Goal: Contribute content: Contribute content

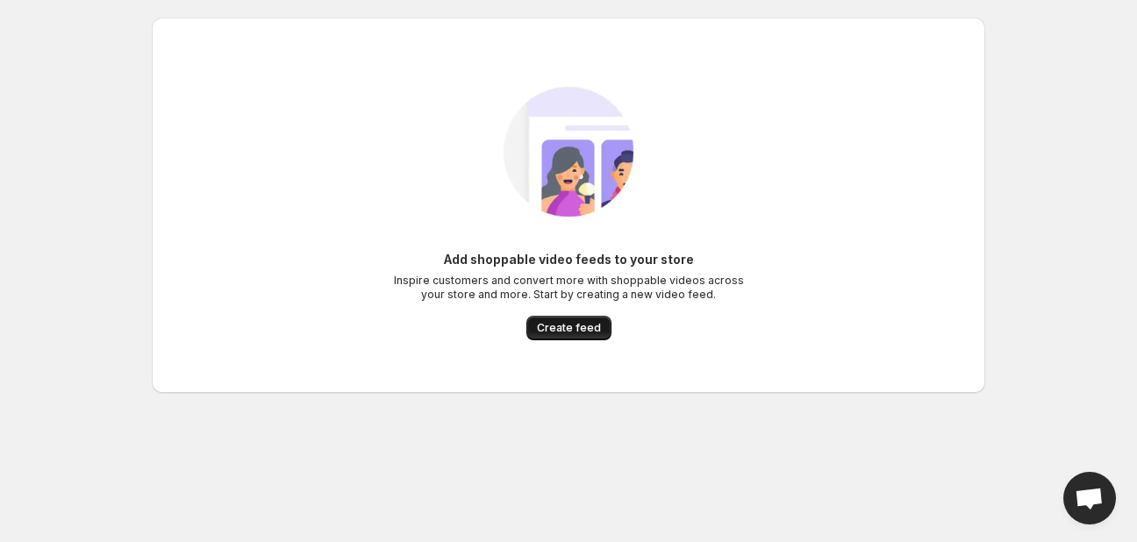
click at [569, 329] on span "Create feed" at bounding box center [569, 328] width 64 height 14
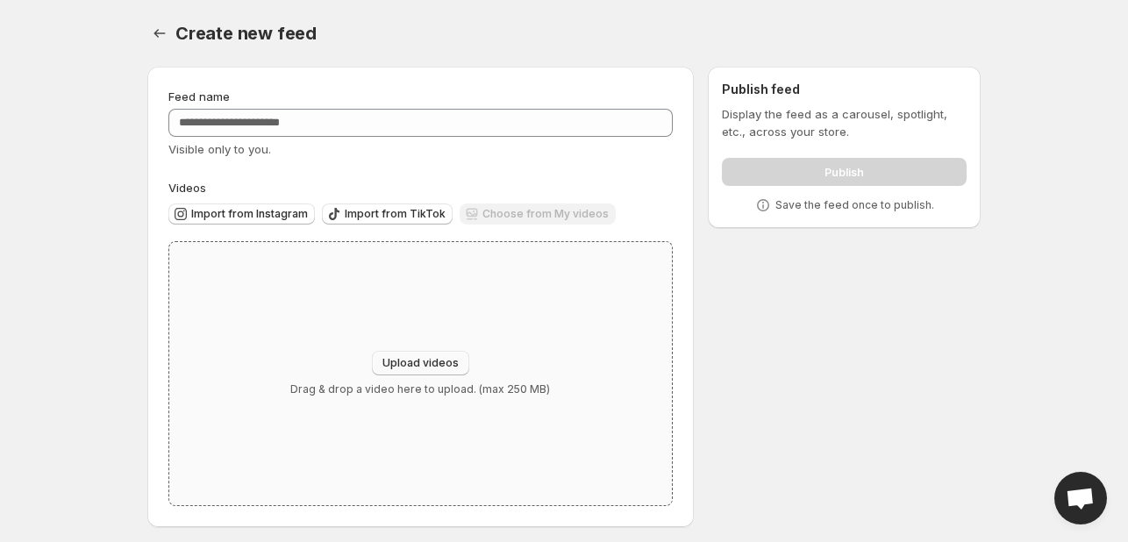
click at [444, 356] on button "Upload videos" at bounding box center [420, 363] width 97 height 25
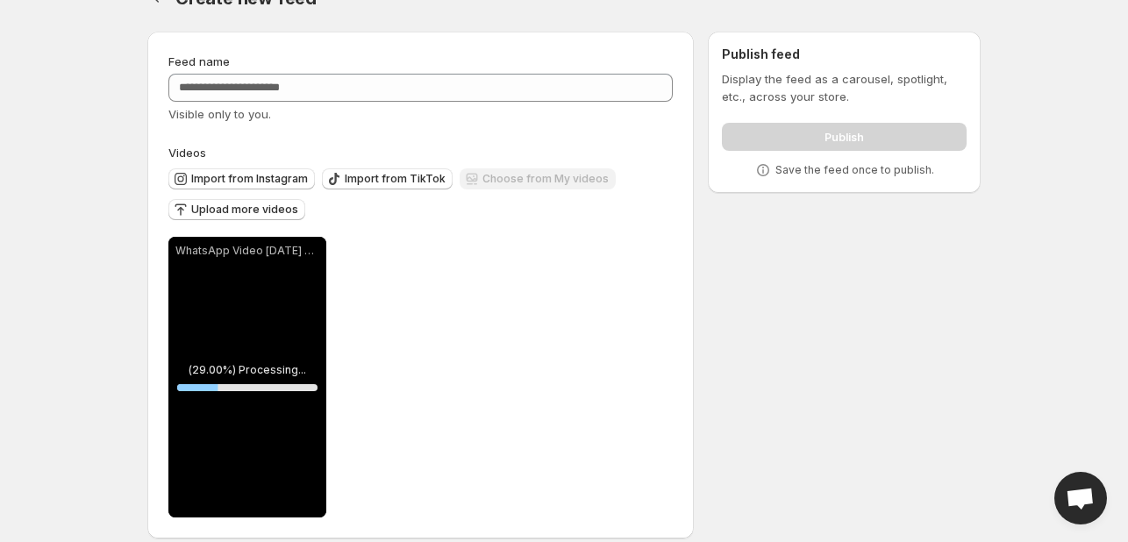
scroll to position [54, 0]
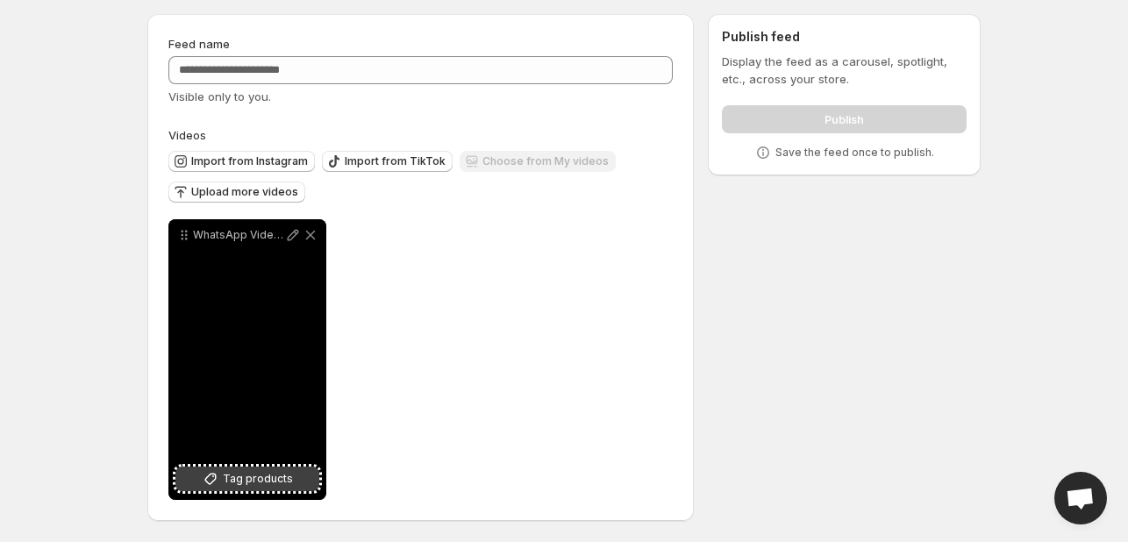
click at [248, 478] on span "Tag products" at bounding box center [258, 479] width 70 height 18
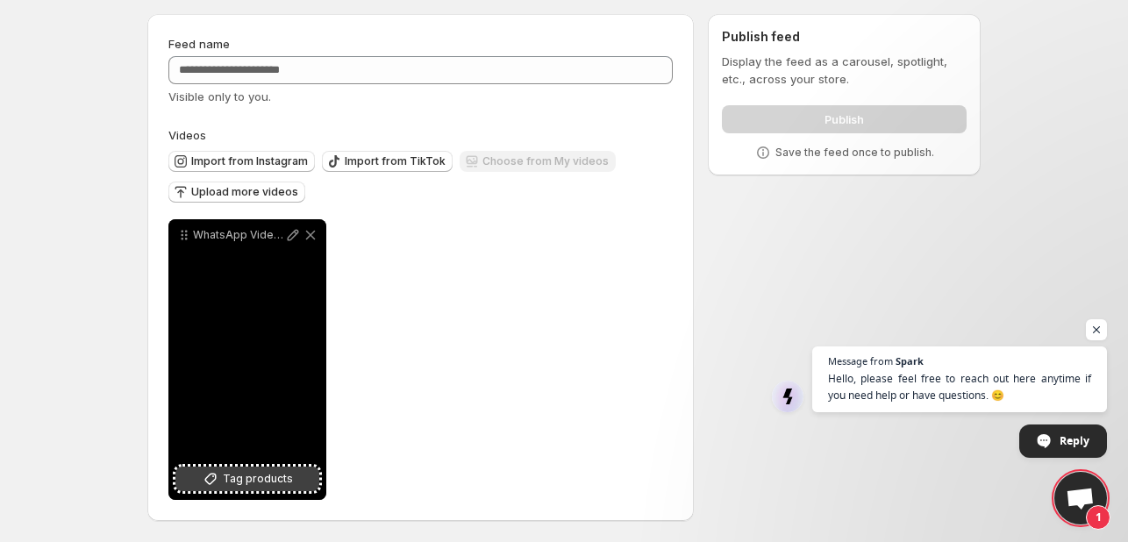
click at [231, 468] on button "Tag products" at bounding box center [247, 479] width 144 height 25
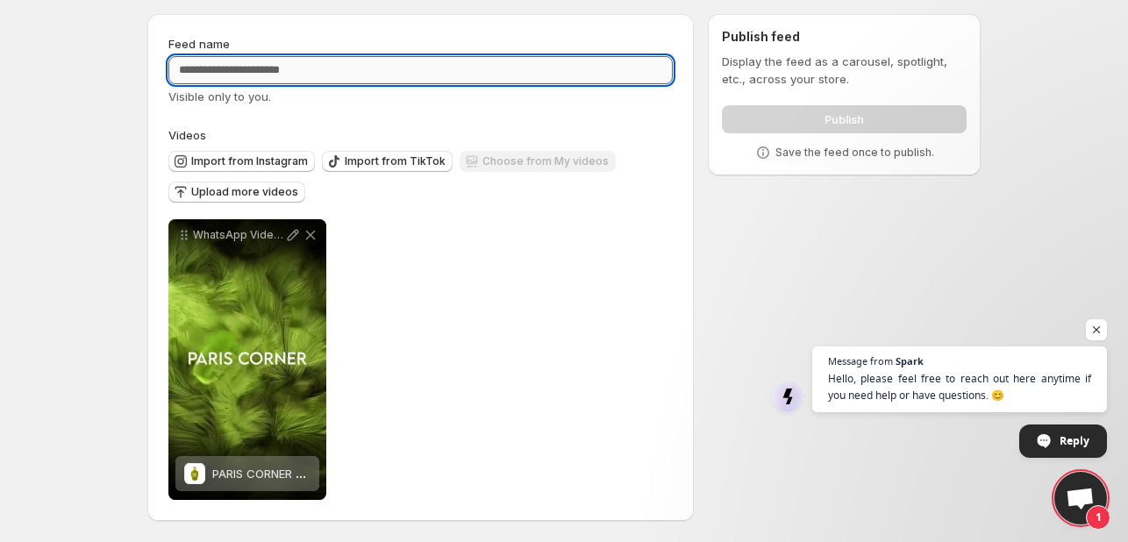
click at [267, 71] on input "Feed name" at bounding box center [420, 70] width 504 height 28
type input "*"
type input "**********"
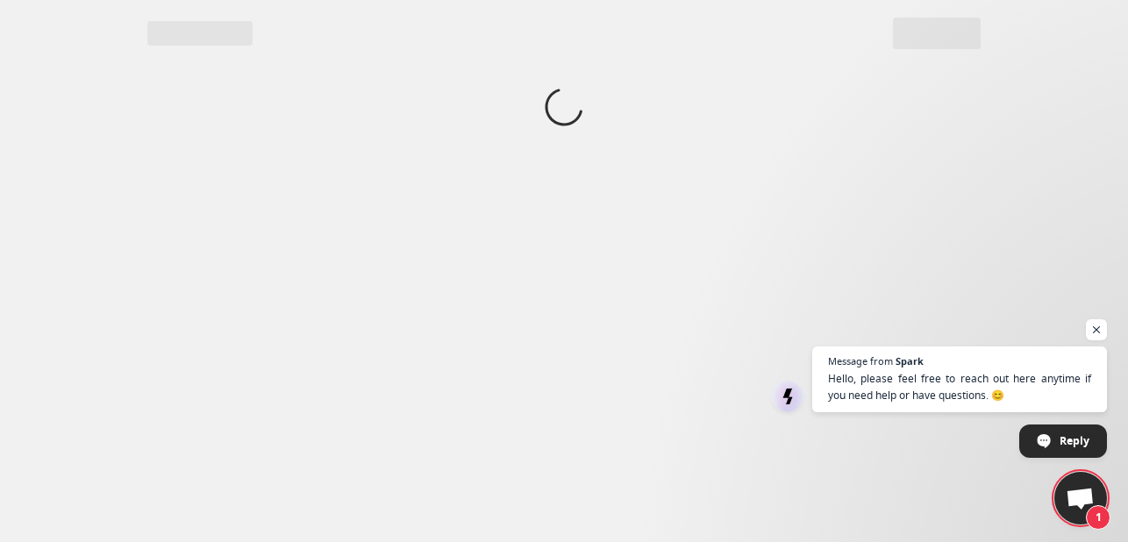
scroll to position [0, 0]
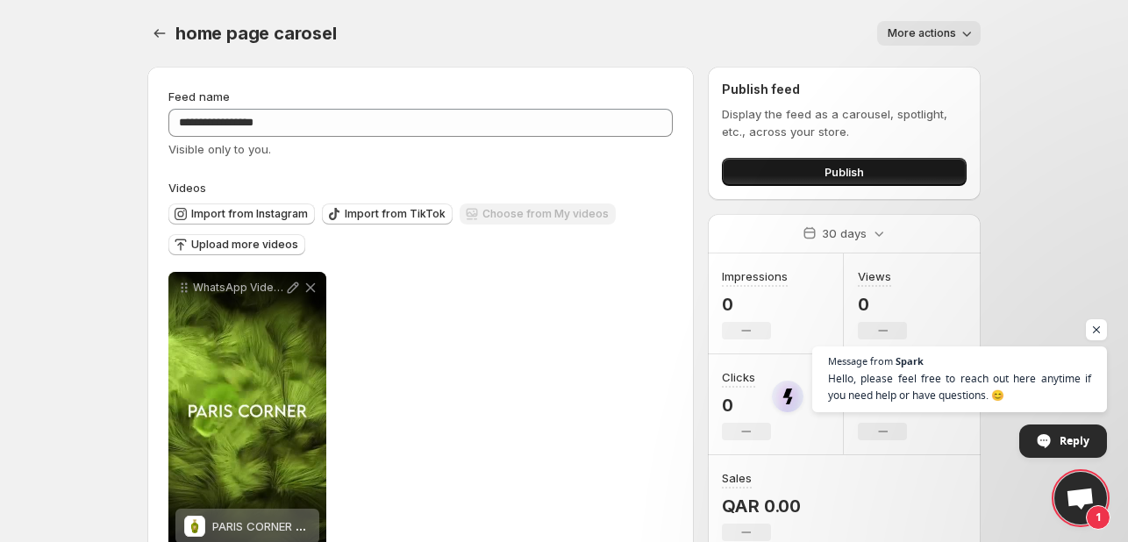
click at [849, 176] on span "Publish" at bounding box center [844, 172] width 39 height 18
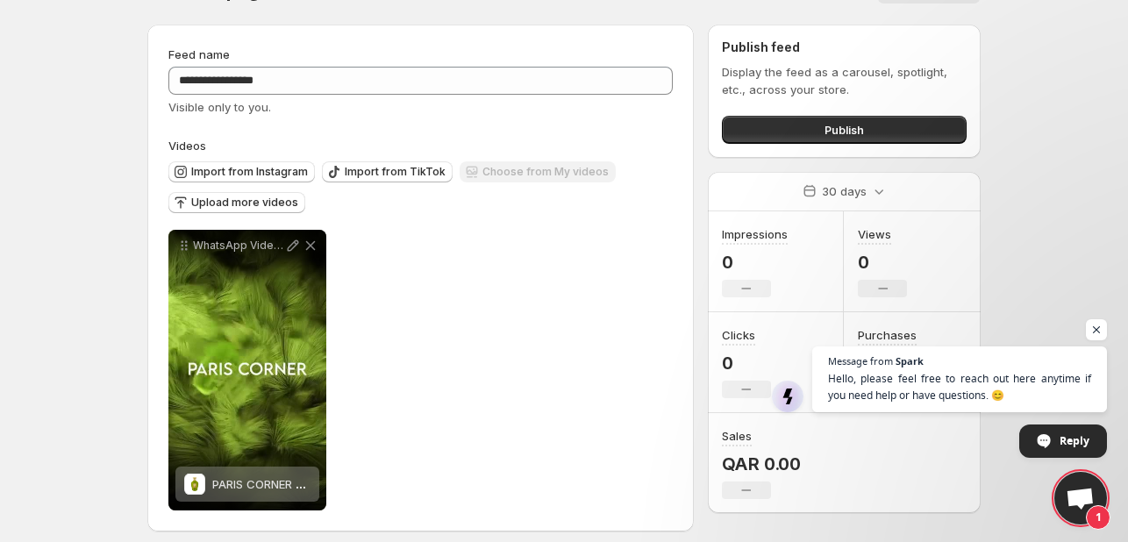
scroll to position [54, 0]
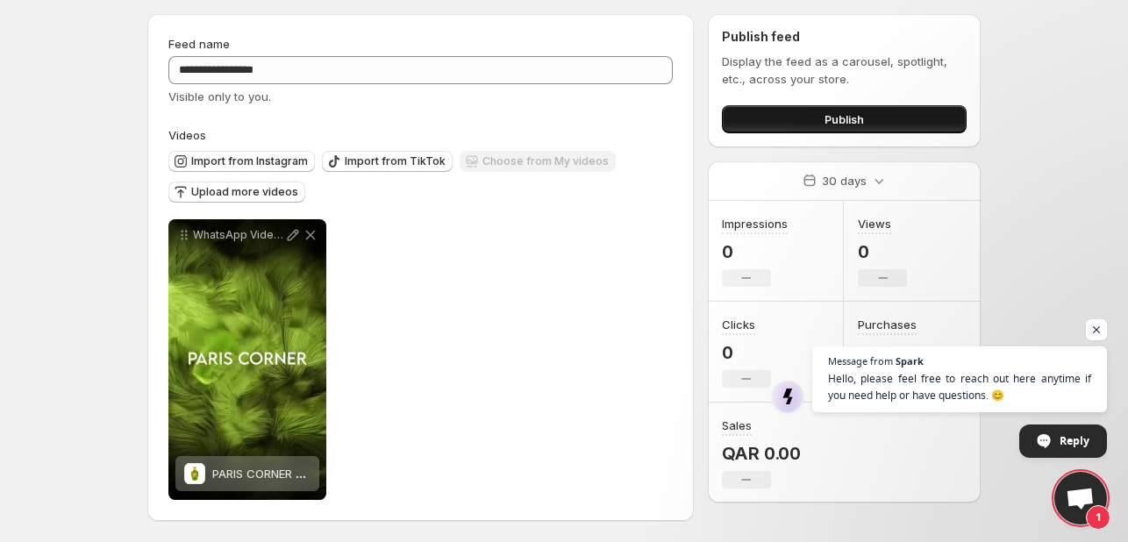
click at [825, 120] on span "Publish" at bounding box center [844, 120] width 39 height 18
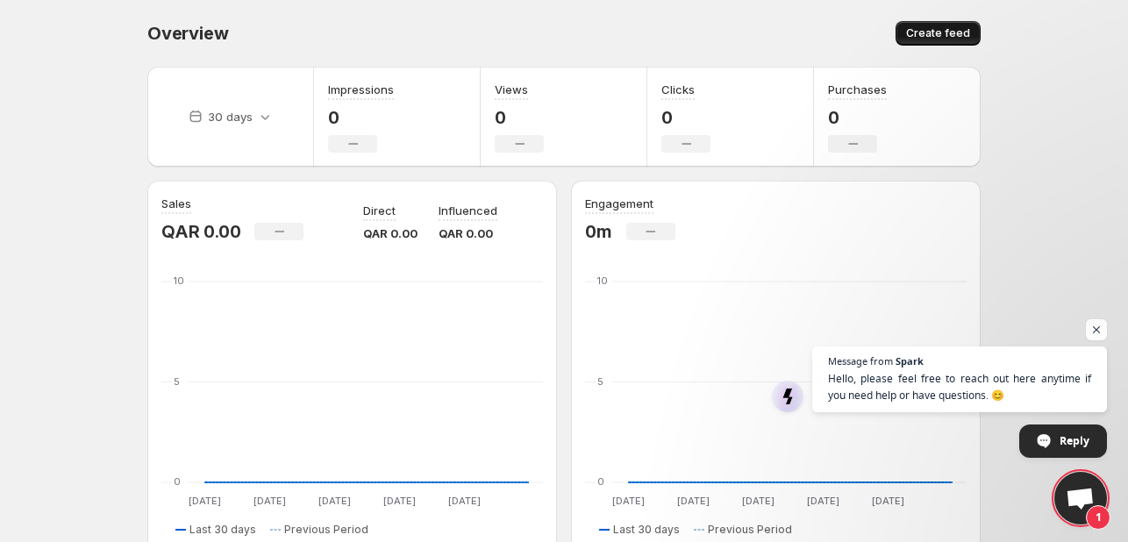
click at [966, 37] on span "Create feed" at bounding box center [938, 33] width 64 height 14
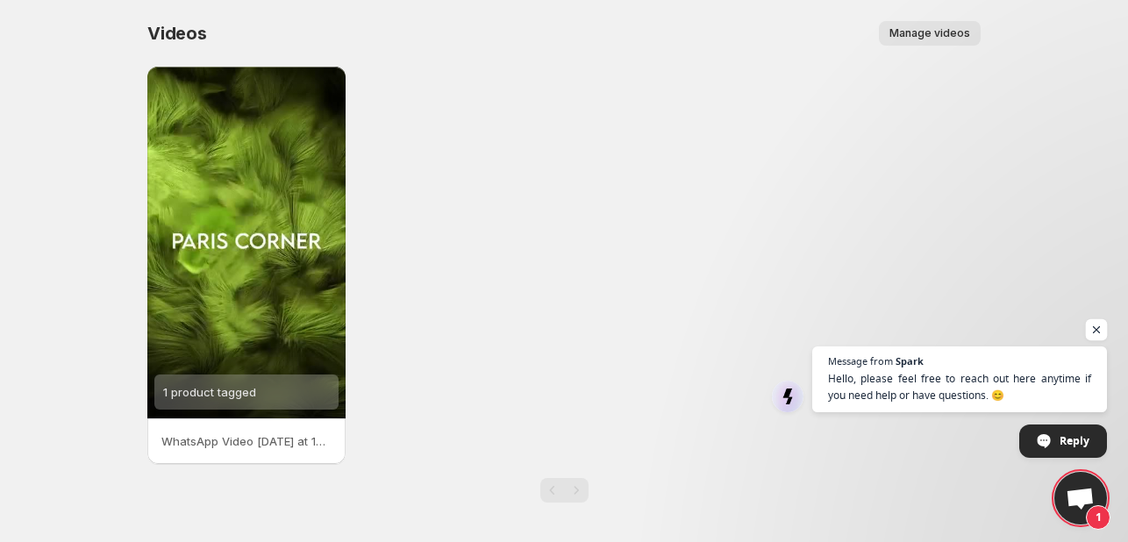
click at [1095, 330] on span "Open chat" at bounding box center [1097, 330] width 22 height 22
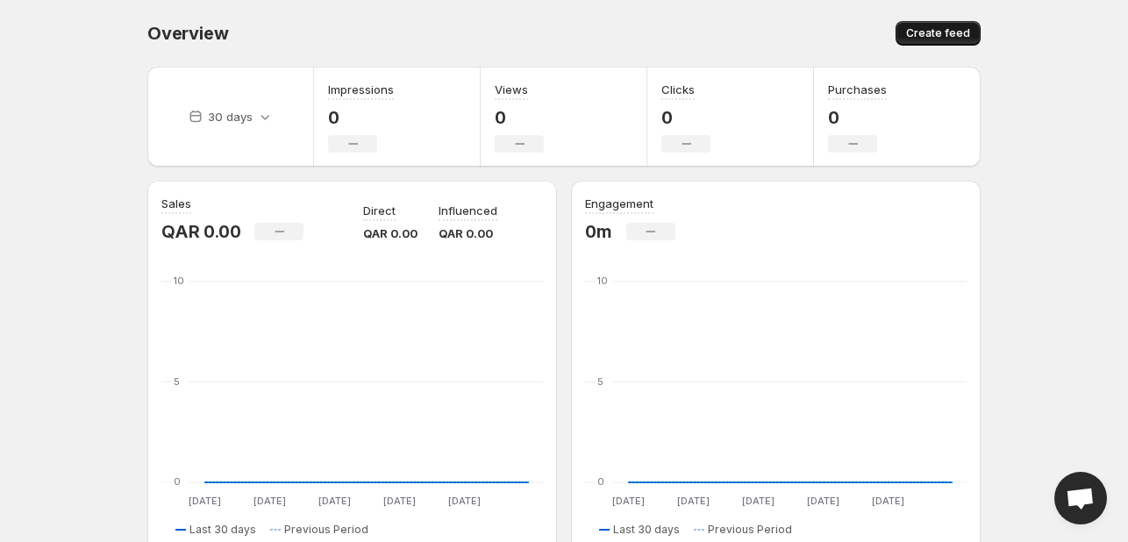
click at [967, 26] on span "Create feed" at bounding box center [938, 33] width 64 height 14
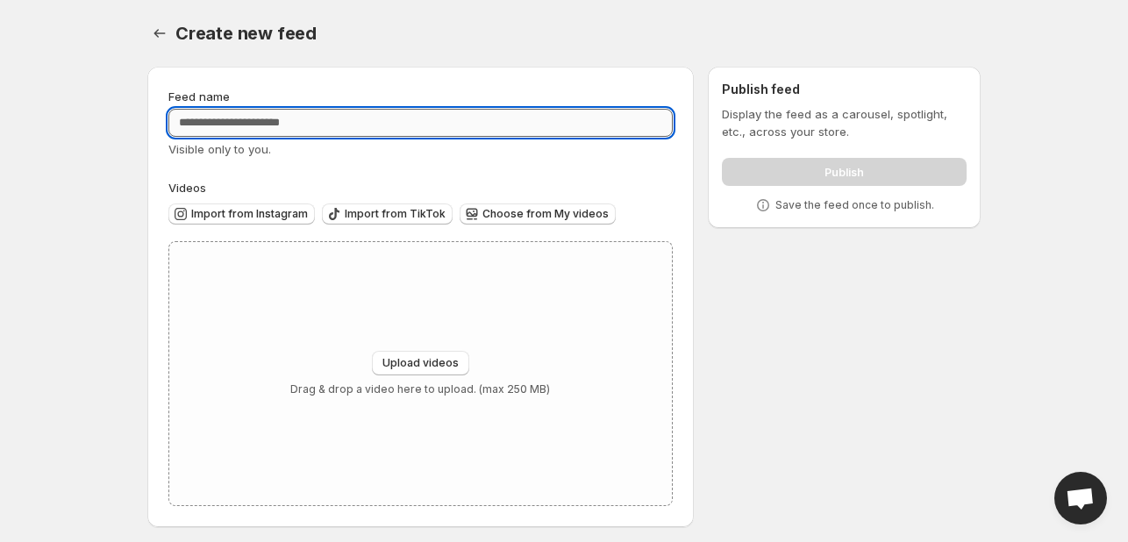
click at [374, 123] on input "Feed name" at bounding box center [420, 123] width 504 height 28
type input "********"
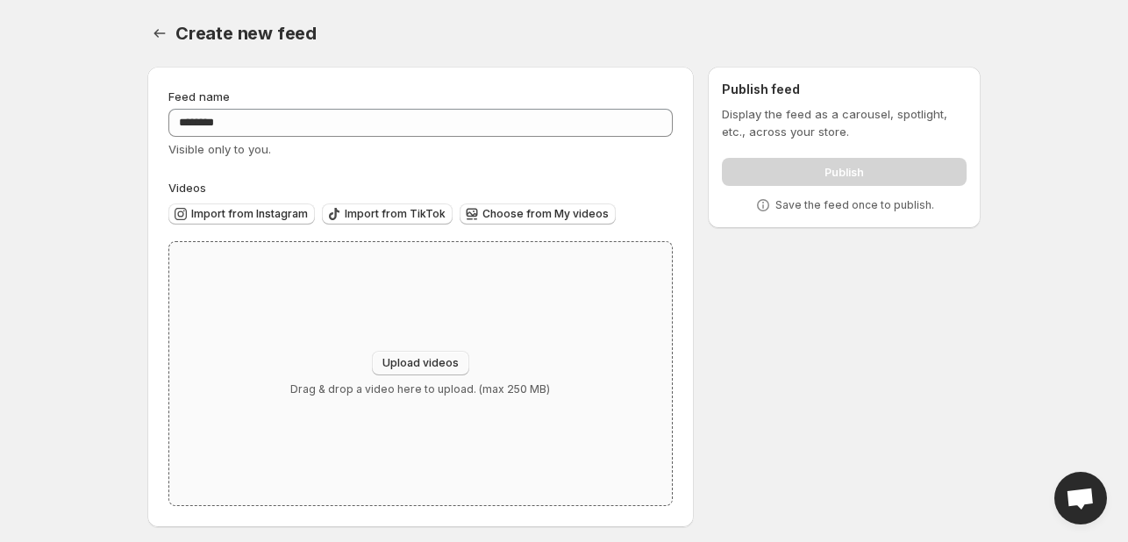
click at [423, 366] on span "Upload videos" at bounding box center [421, 363] width 76 height 14
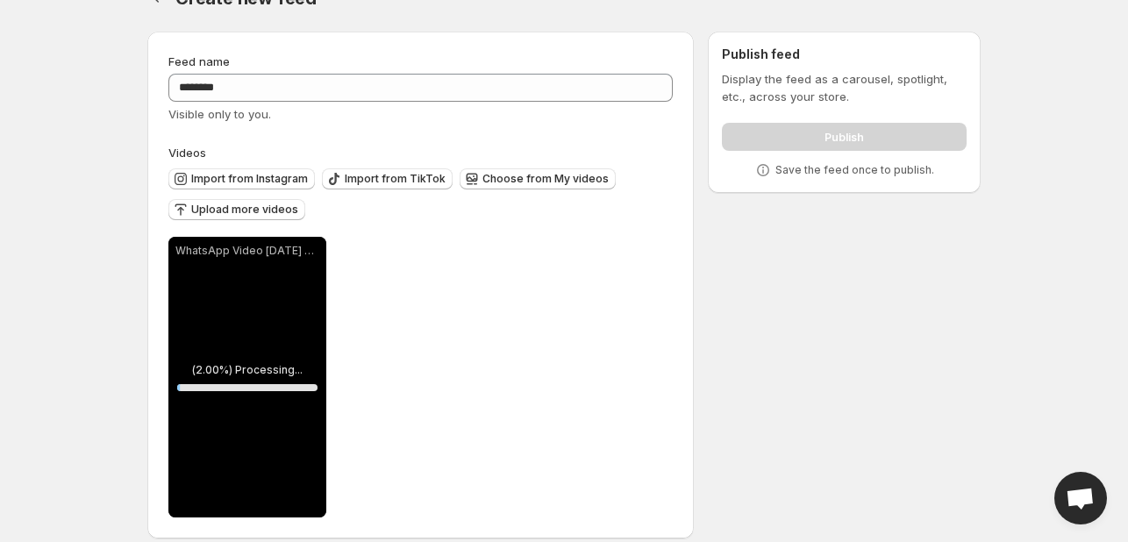
scroll to position [54, 0]
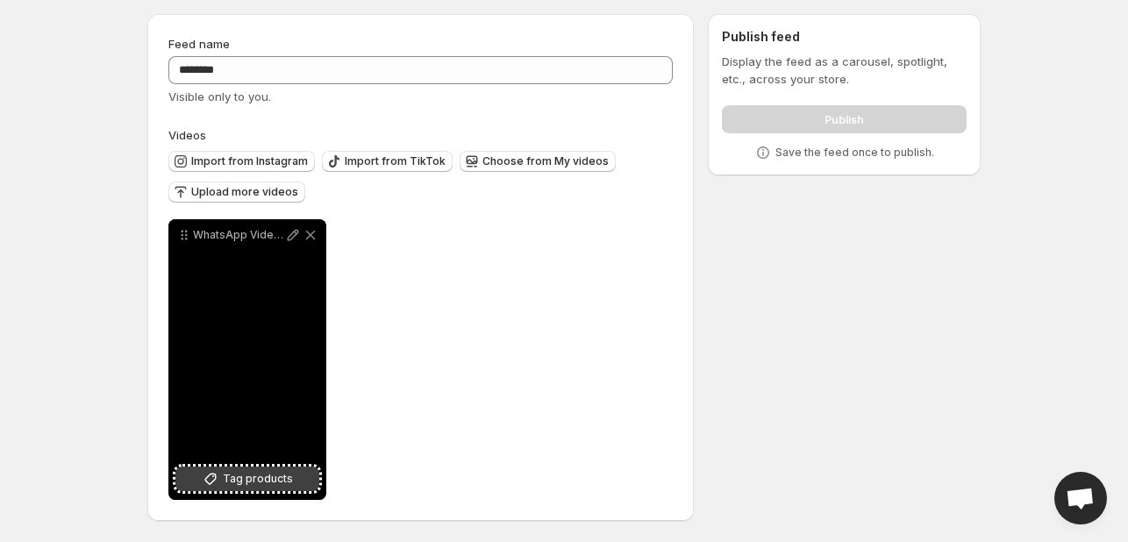
click at [266, 478] on span "Tag products" at bounding box center [258, 479] width 70 height 18
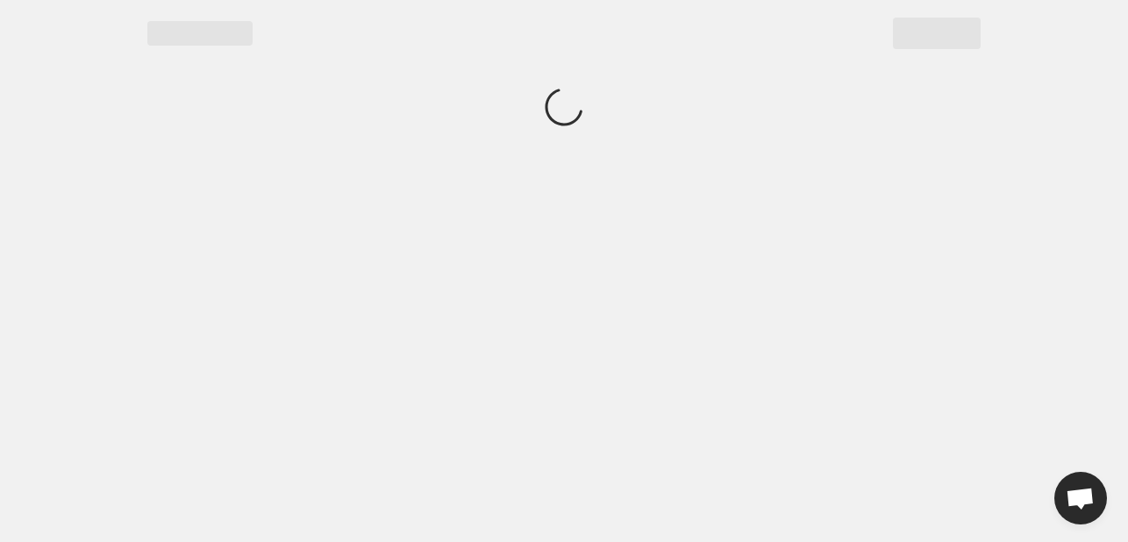
scroll to position [0, 0]
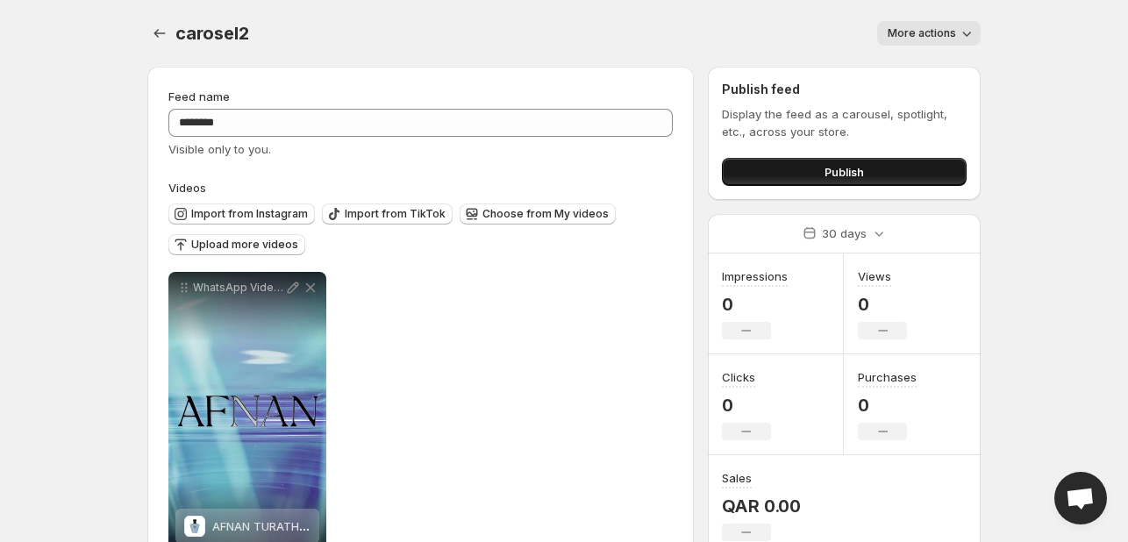
click at [801, 180] on button "Publish" at bounding box center [844, 172] width 245 height 28
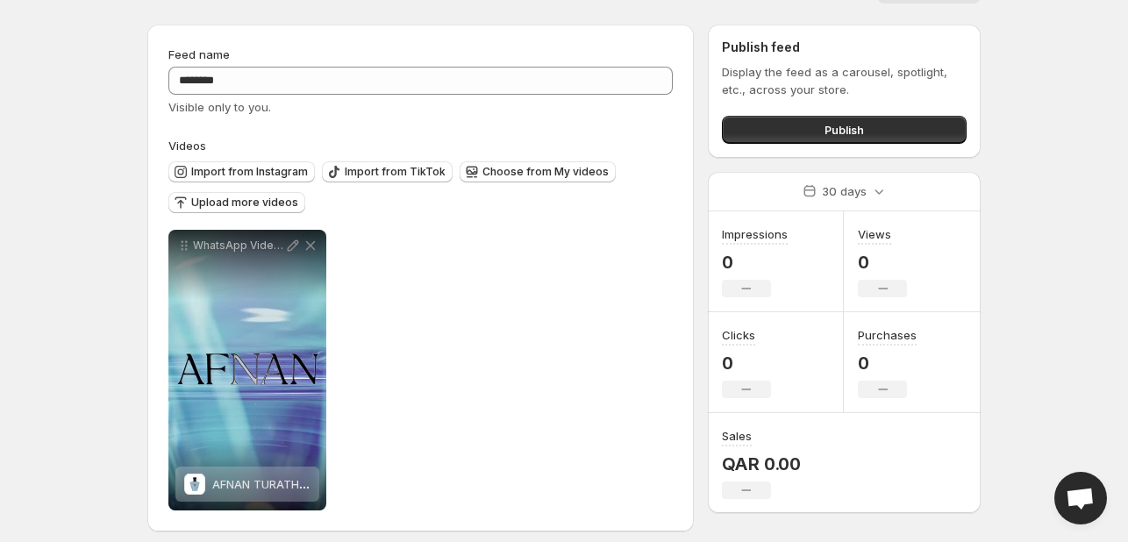
scroll to position [54, 0]
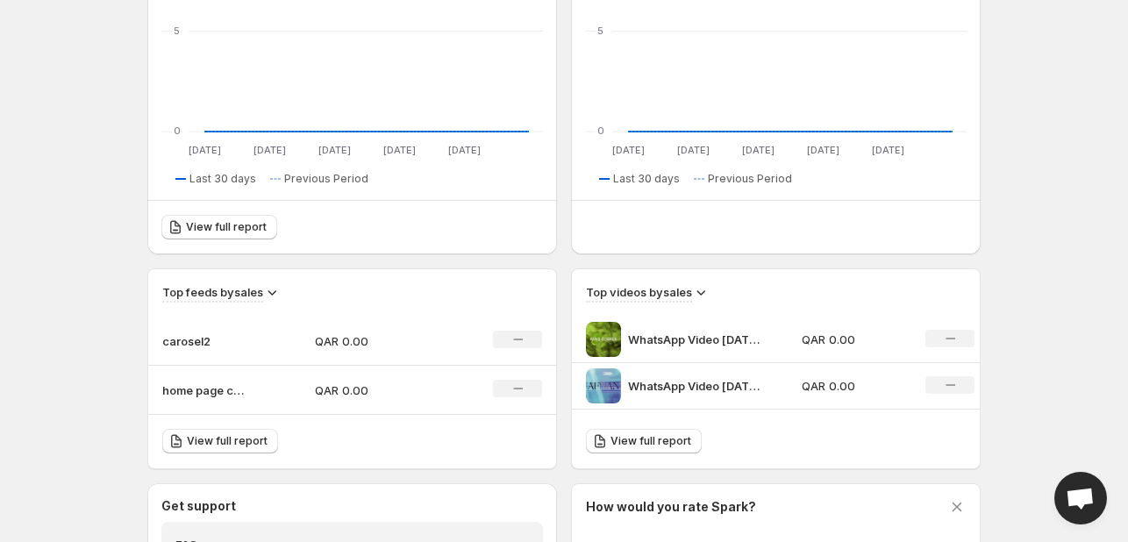
scroll to position [614, 0]
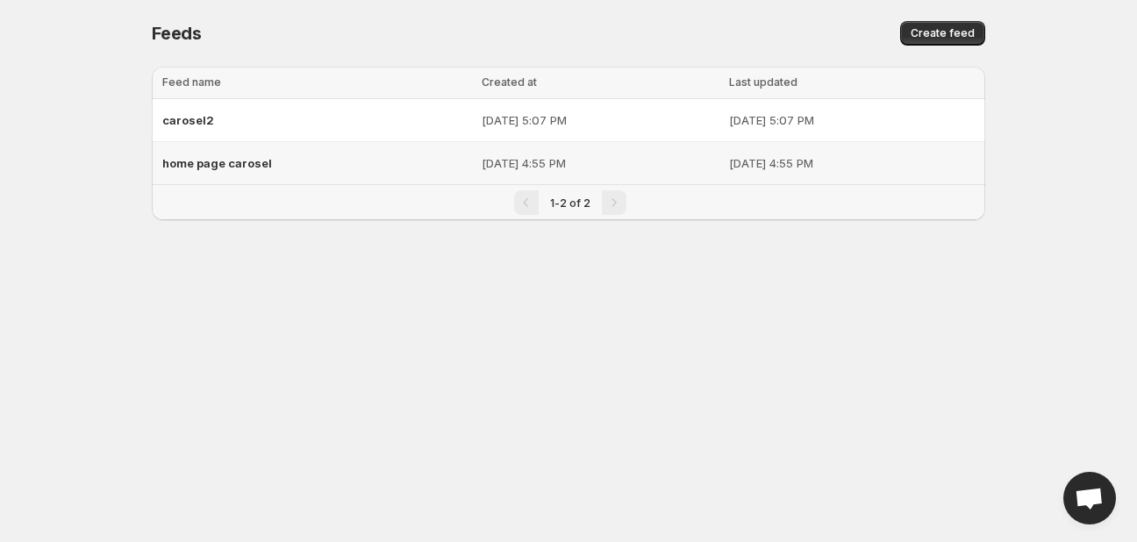
click at [279, 164] on div "home page carosel" at bounding box center [316, 163] width 309 height 32
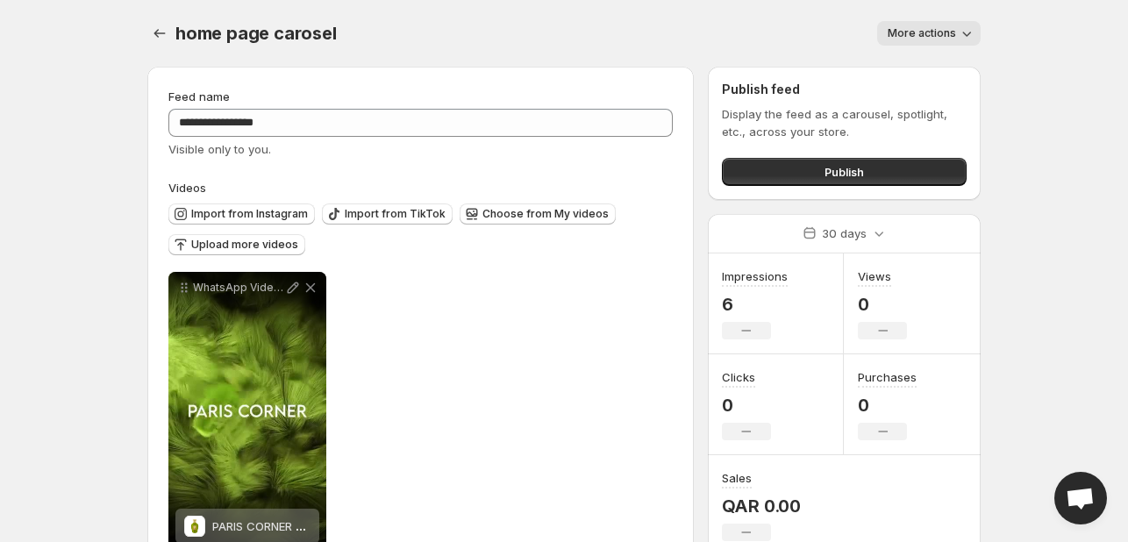
scroll to position [54, 0]
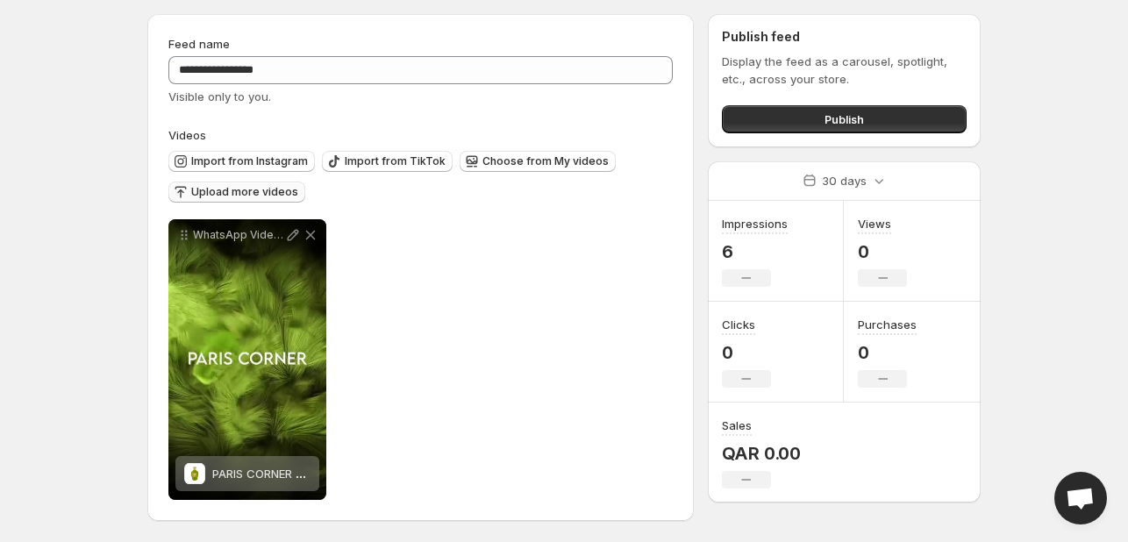
click at [240, 191] on span "Upload more videos" at bounding box center [244, 192] width 107 height 14
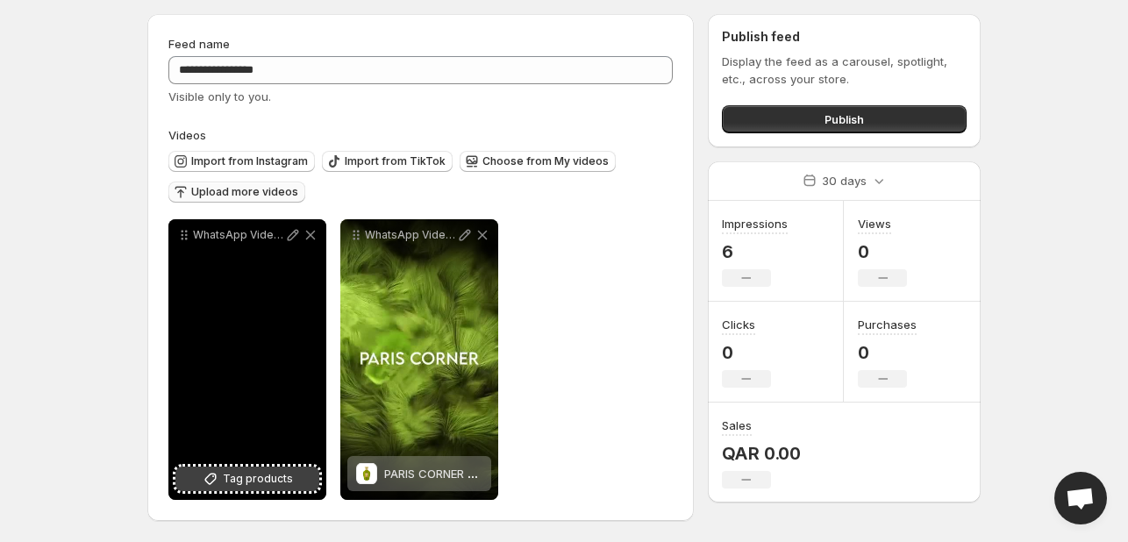
click at [280, 471] on span "Tag products" at bounding box center [258, 479] width 70 height 18
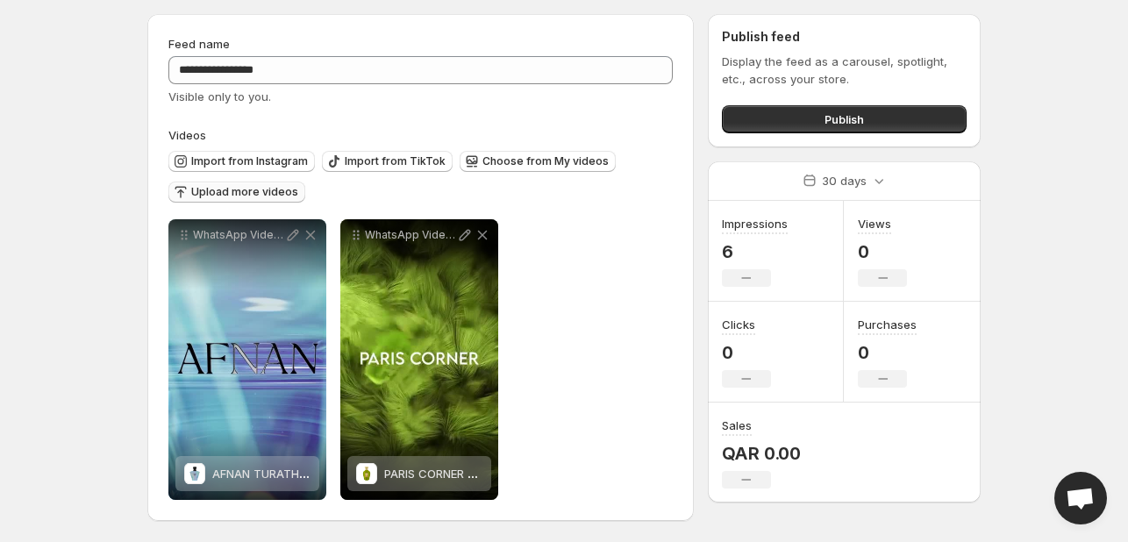
click at [235, 190] on span "Upload more videos" at bounding box center [244, 192] width 107 height 14
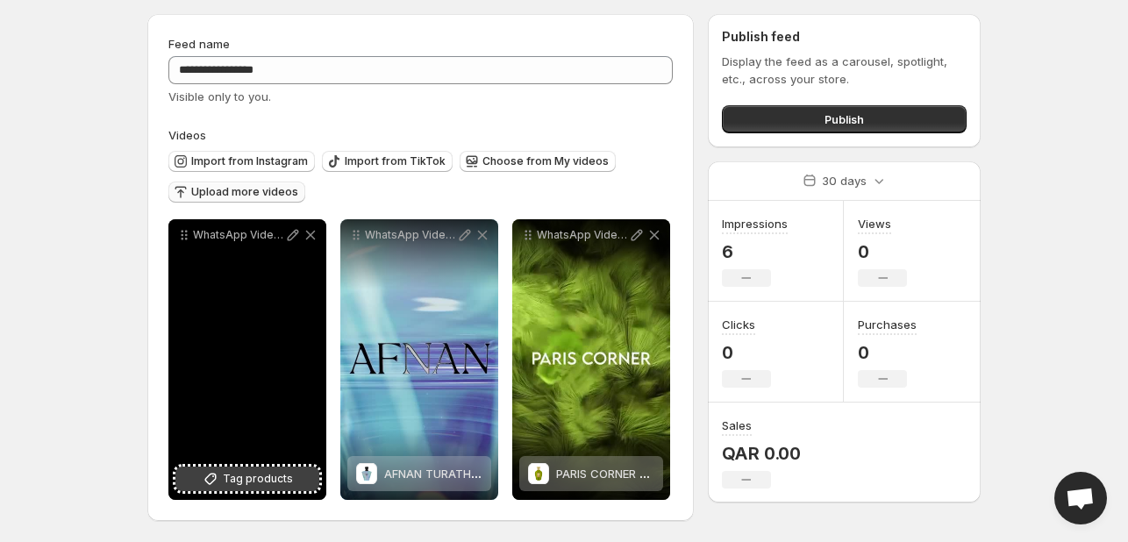
click at [225, 479] on span "Tag products" at bounding box center [258, 479] width 70 height 18
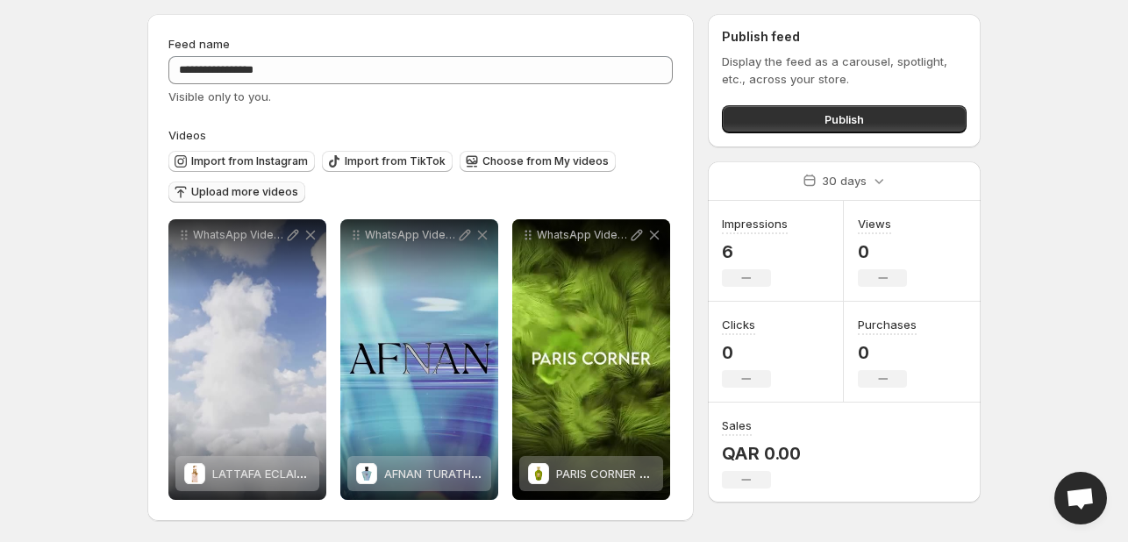
click at [235, 190] on span "Upload more videos" at bounding box center [244, 192] width 107 height 14
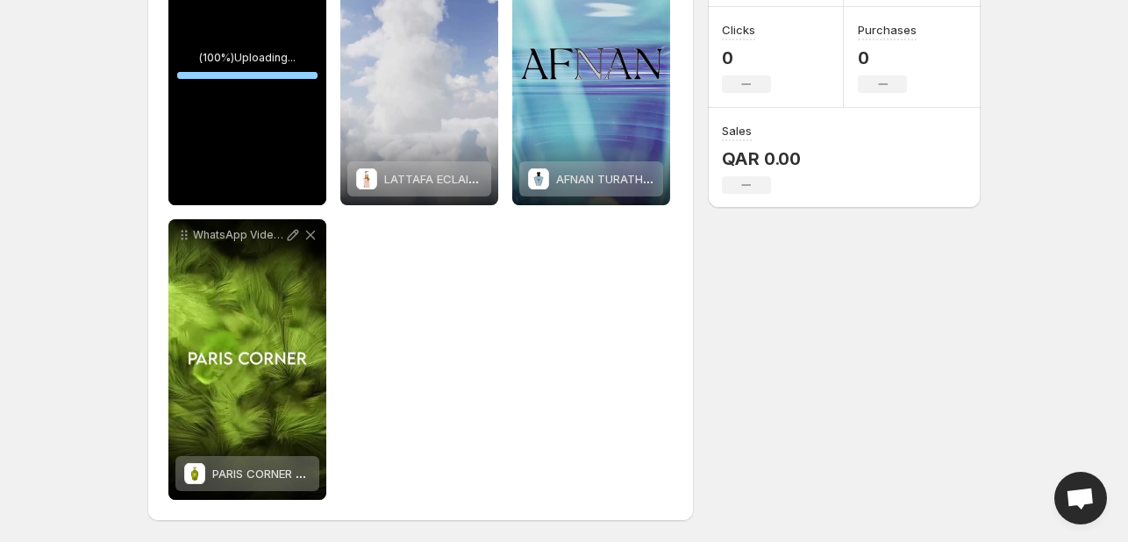
scroll to position [173, 0]
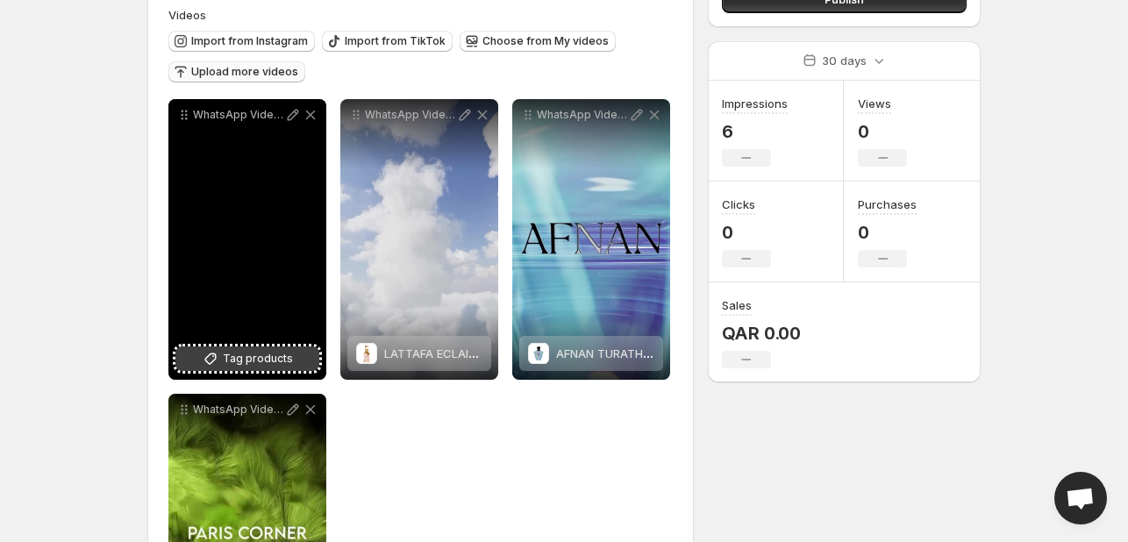
click at [263, 358] on span "Tag products" at bounding box center [258, 359] width 70 height 18
click at [232, 364] on span "Tag products" at bounding box center [258, 359] width 70 height 18
click at [232, 243] on div "WhatsApp Video [DATE] at 180339_40094232" at bounding box center [247, 239] width 158 height 281
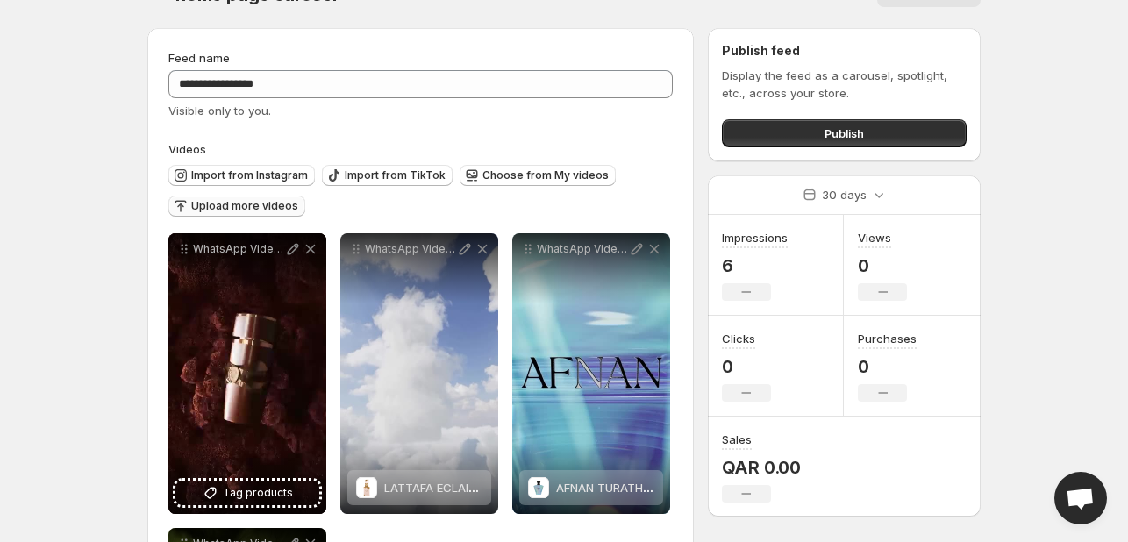
scroll to position [0, 0]
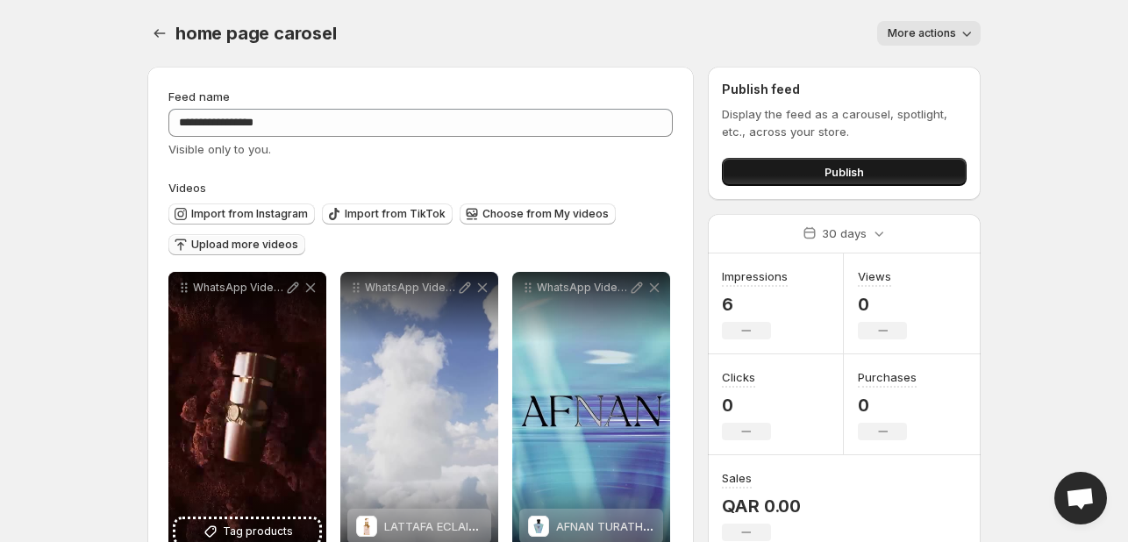
click at [863, 162] on button "Publish" at bounding box center [844, 172] width 245 height 28
click at [783, 161] on button "Publish" at bounding box center [844, 172] width 245 height 28
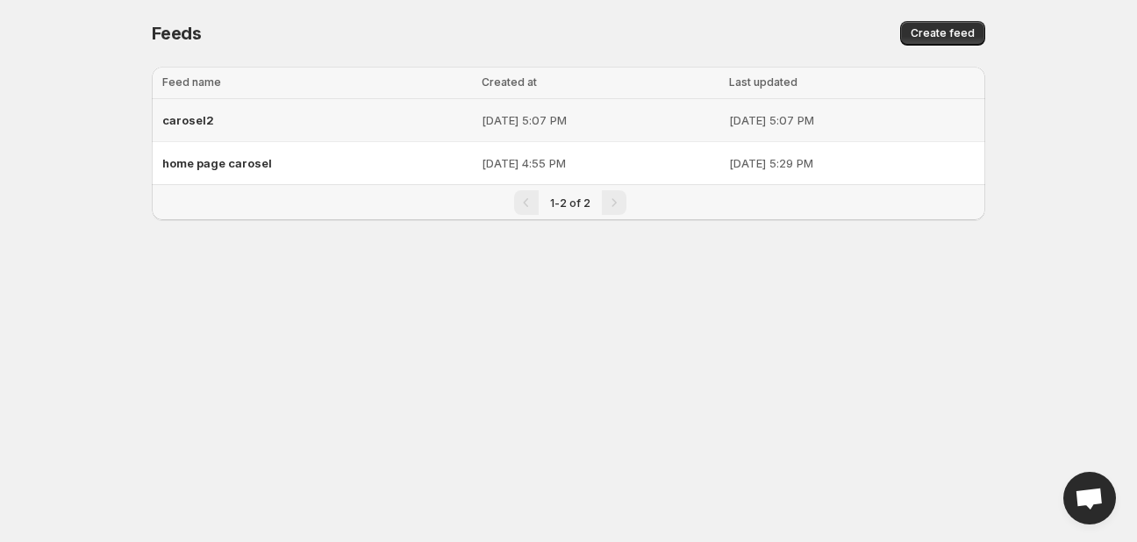
click at [476, 130] on td "Oct 5, 2025, 5:07 PM" at bounding box center [599, 120] width 247 height 43
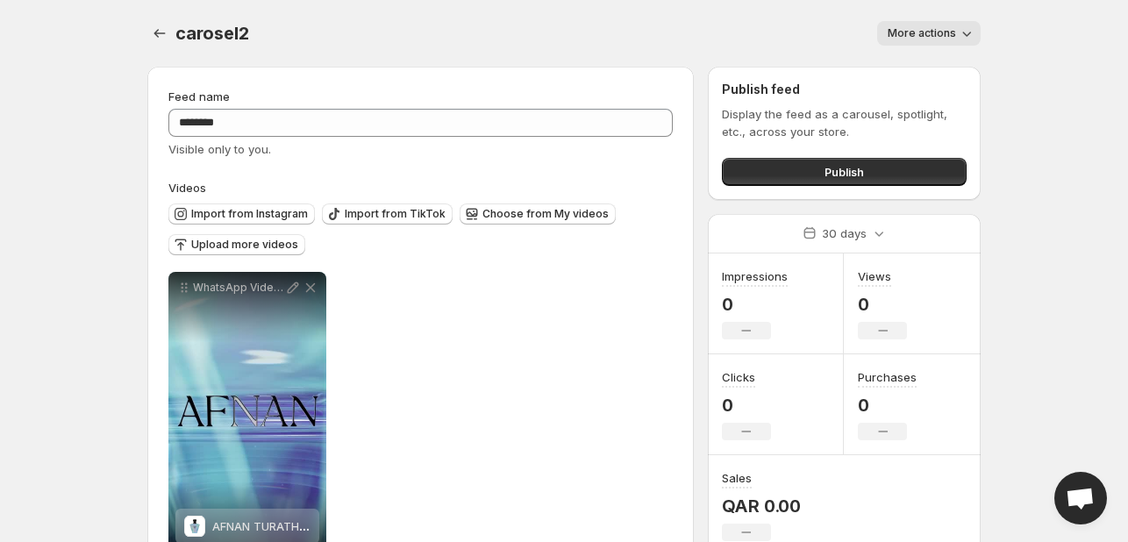
click at [959, 33] on icon "button" at bounding box center [967, 34] width 18 height 18
click at [923, 72] on span "Delete" at bounding box center [907, 70] width 35 height 14
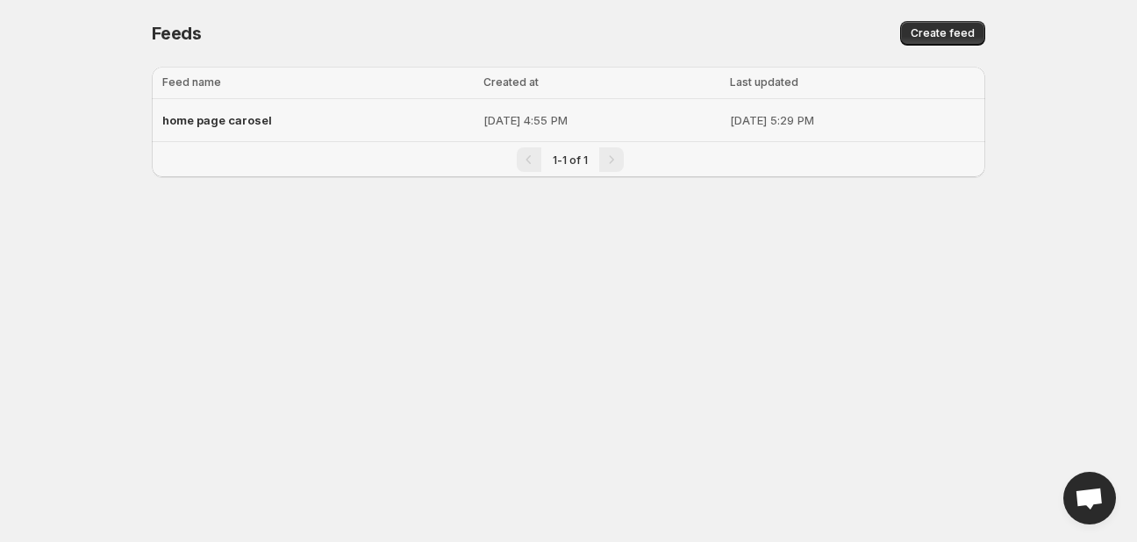
click at [279, 112] on div "home page carosel" at bounding box center [317, 120] width 311 height 32
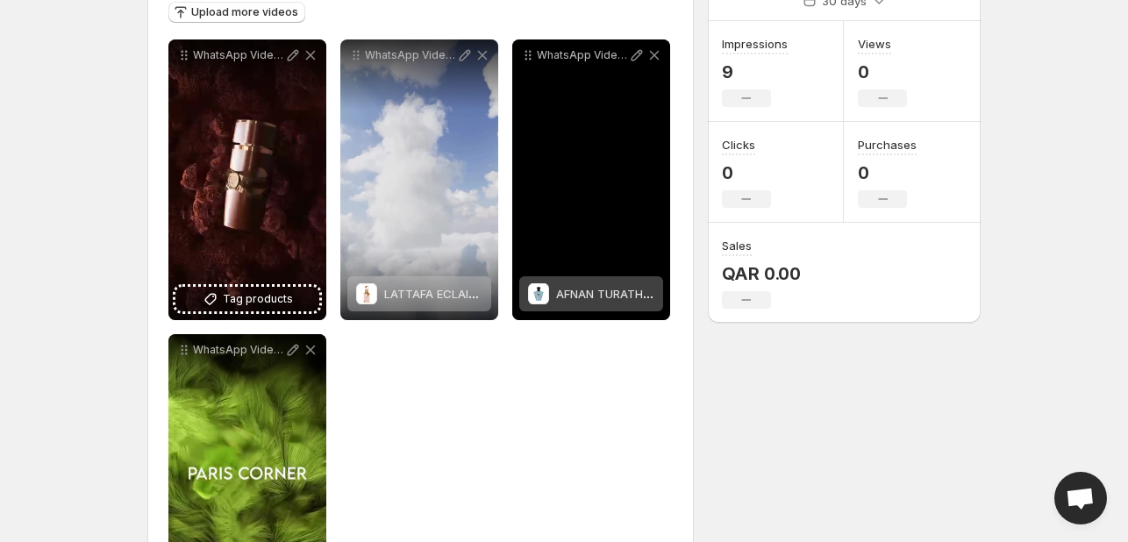
scroll to position [263, 0]
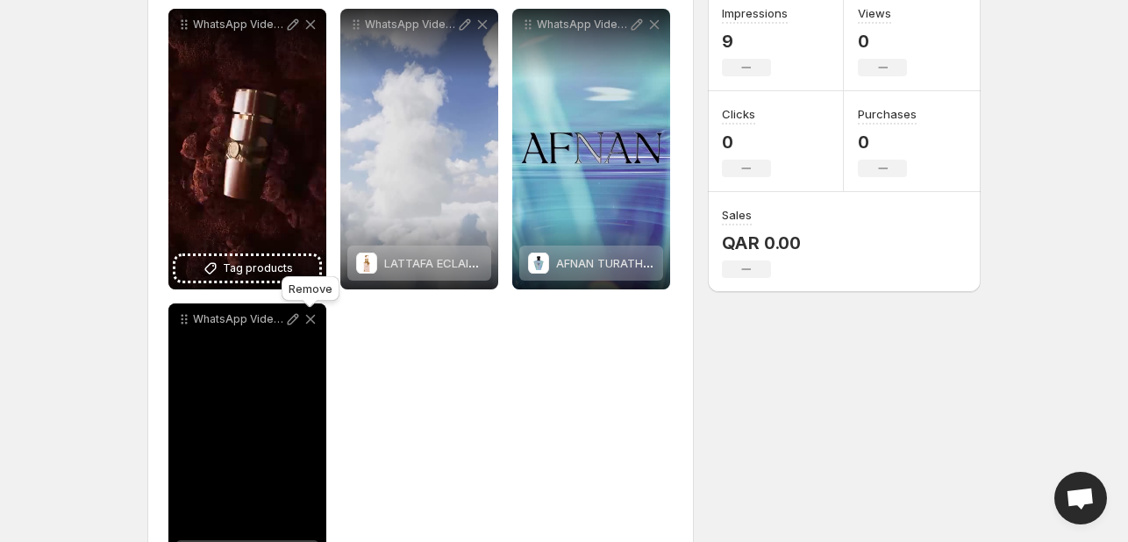
click at [304, 320] on icon at bounding box center [311, 320] width 18 height 18
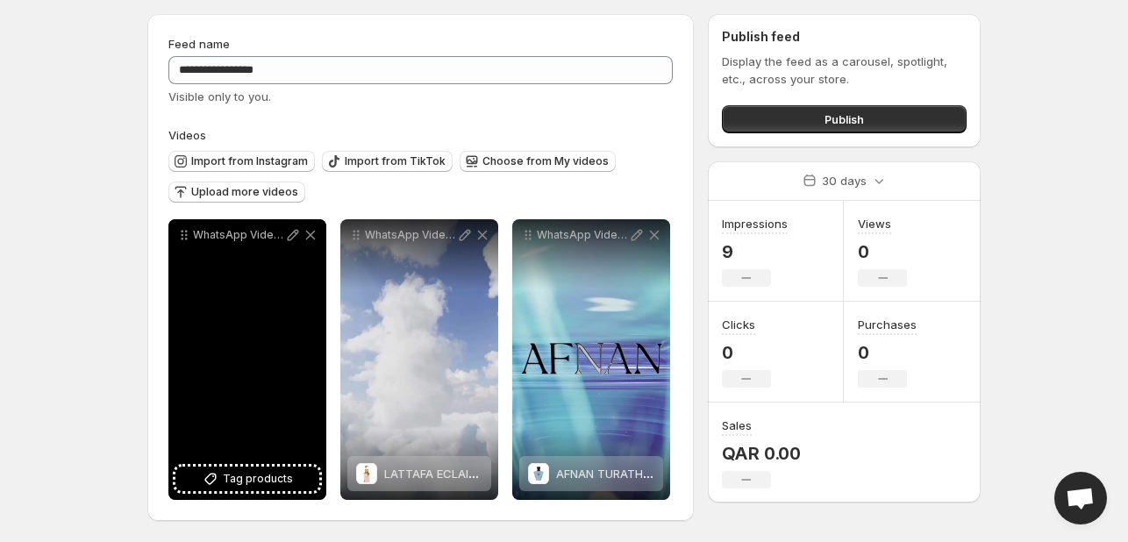
scroll to position [54, 0]
click at [318, 228] on icon at bounding box center [311, 235] width 18 height 18
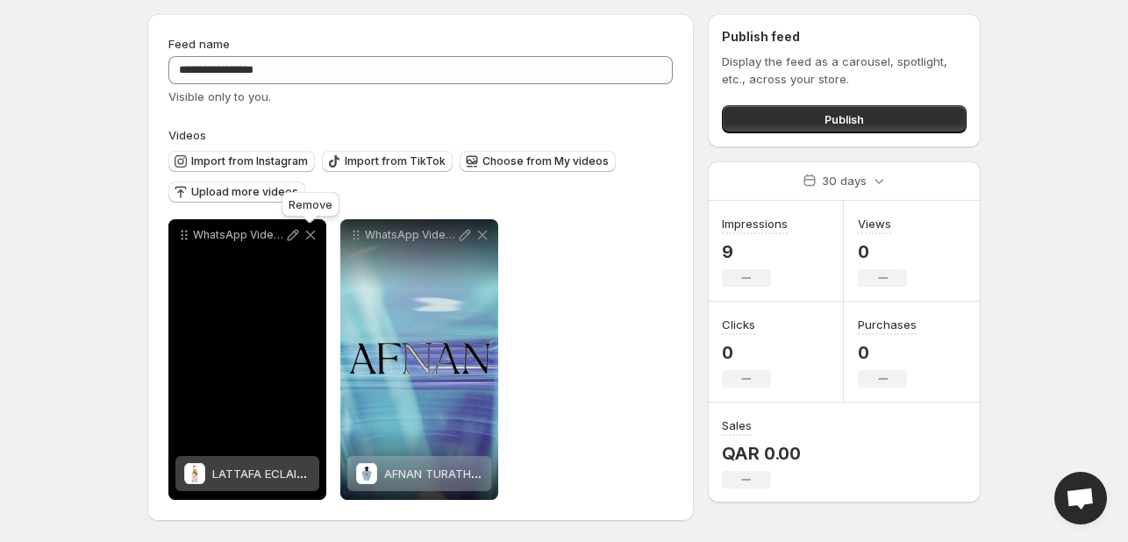
click at [316, 229] on icon at bounding box center [311, 235] width 18 height 18
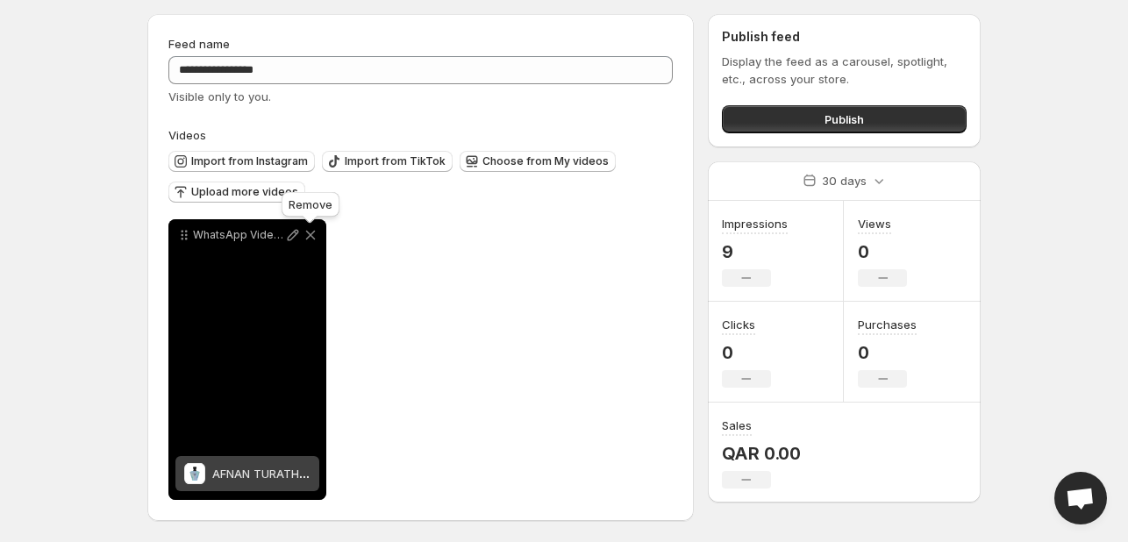
click at [316, 229] on icon at bounding box center [311, 235] width 18 height 18
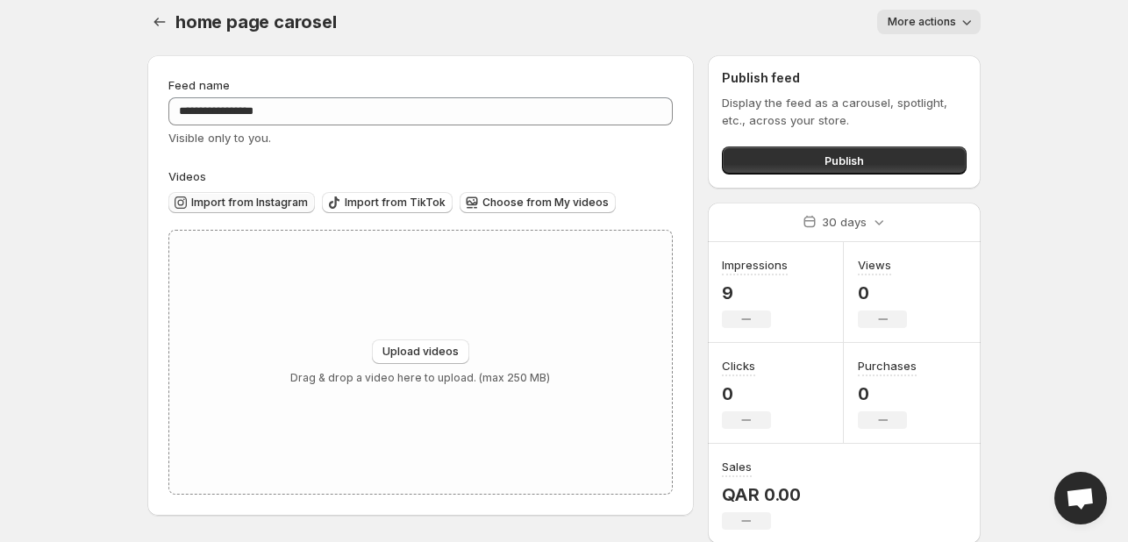
click at [274, 205] on span "Import from Instagram" at bounding box center [249, 203] width 117 height 14
click at [745, 271] on h3 "Impressions" at bounding box center [755, 265] width 66 height 18
click at [744, 313] on icon "No change" at bounding box center [746, 319] width 10 height 14
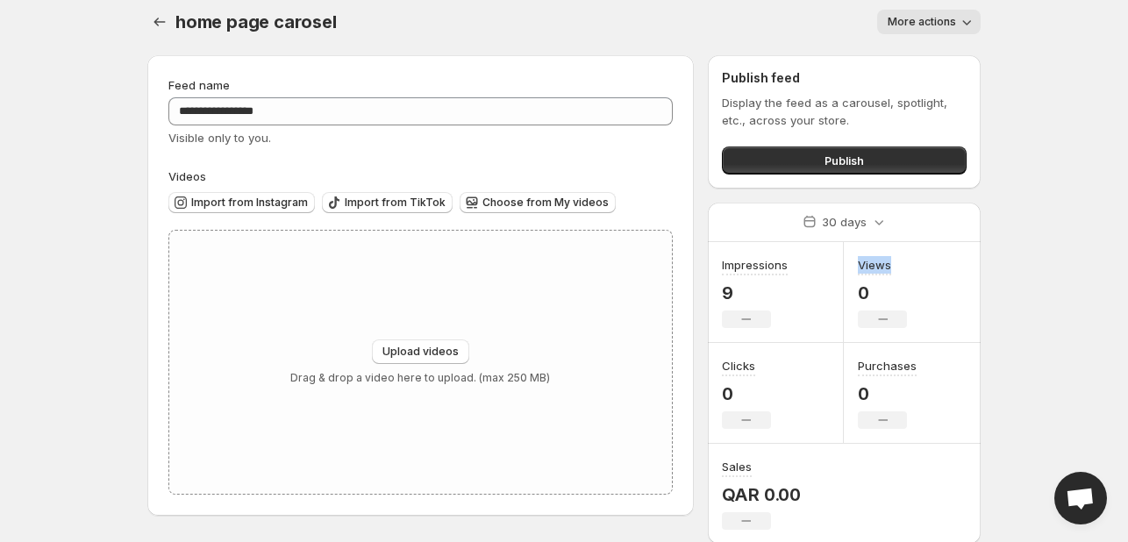
click at [744, 313] on icon "No change" at bounding box center [746, 319] width 10 height 14
click at [883, 218] on icon at bounding box center [879, 222] width 18 height 18
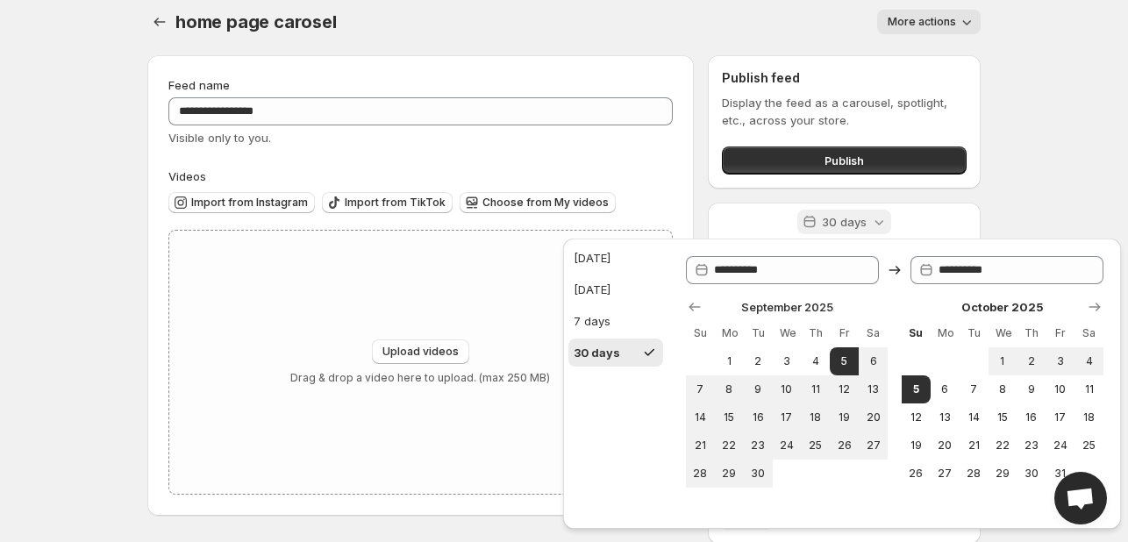
click at [883, 218] on icon at bounding box center [879, 222] width 18 height 18
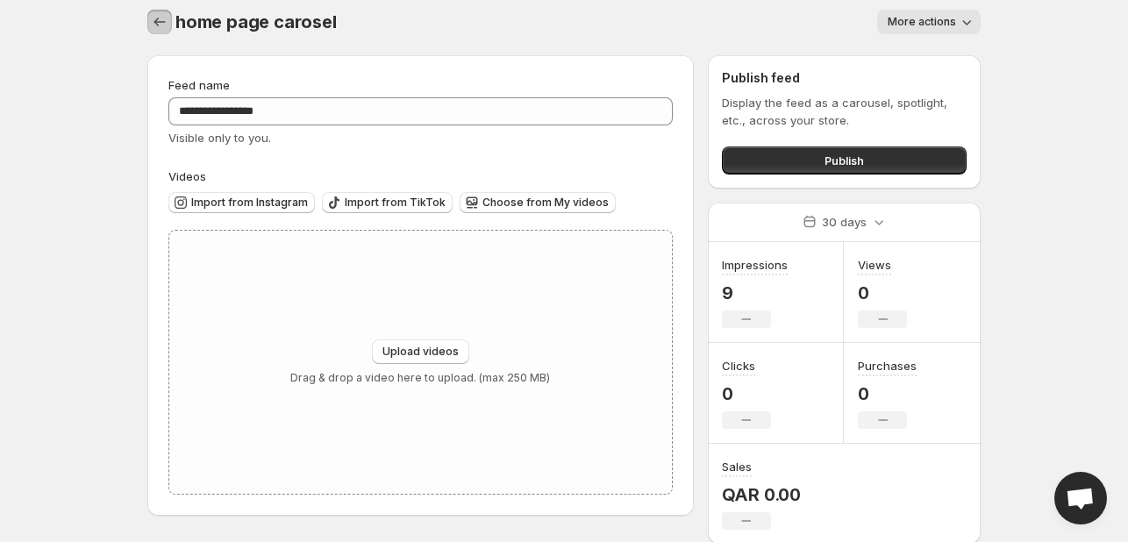
click at [154, 25] on icon "Settings" at bounding box center [160, 22] width 18 height 18
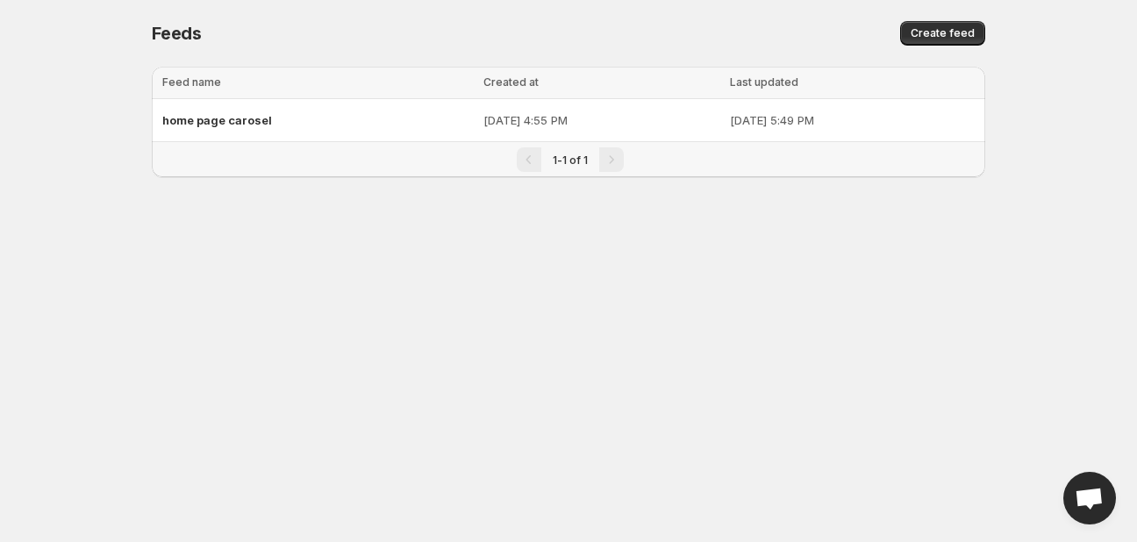
click at [154, 25] on span "Feeds" at bounding box center [177, 33] width 50 height 21
click at [327, 118] on div "home page carosel" at bounding box center [317, 120] width 311 height 32
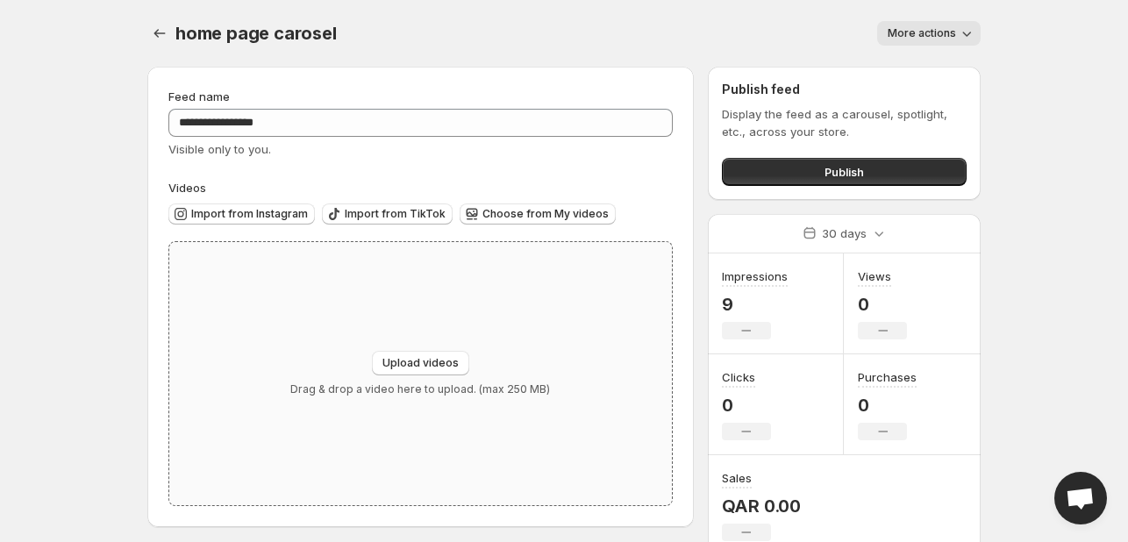
click at [425, 350] on div "Upload videos Drag & drop a video here to upload. (max 250 MB)" at bounding box center [420, 373] width 503 height 263
type input "**********"
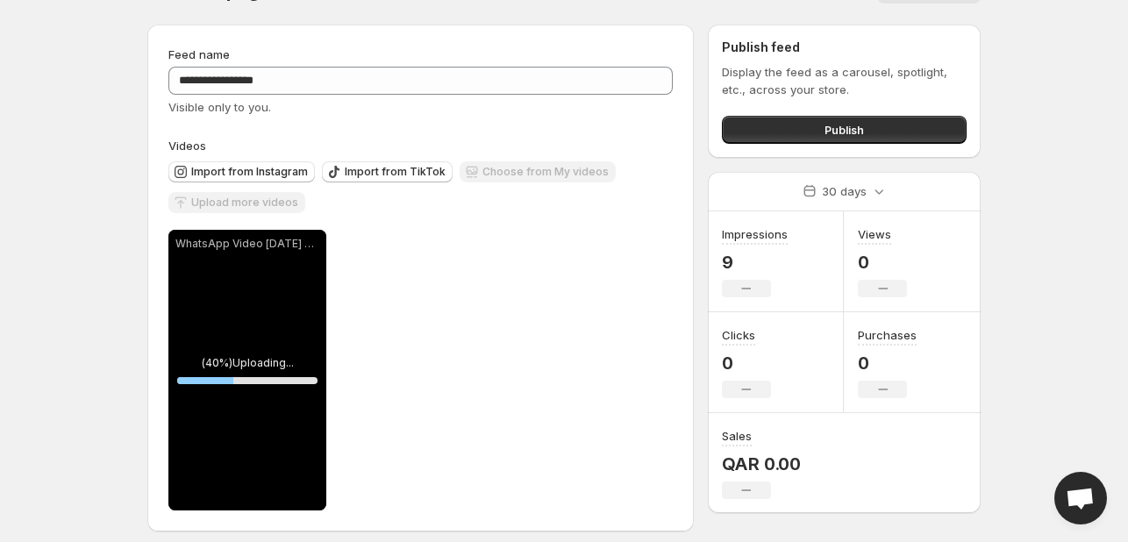
scroll to position [54, 0]
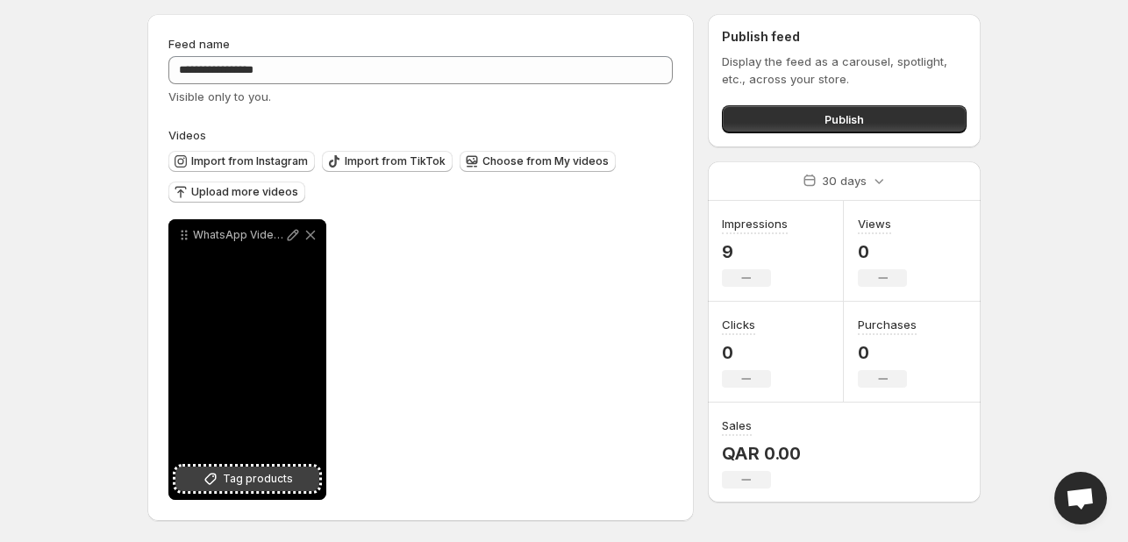
click at [262, 484] on span "Tag products" at bounding box center [258, 479] width 70 height 18
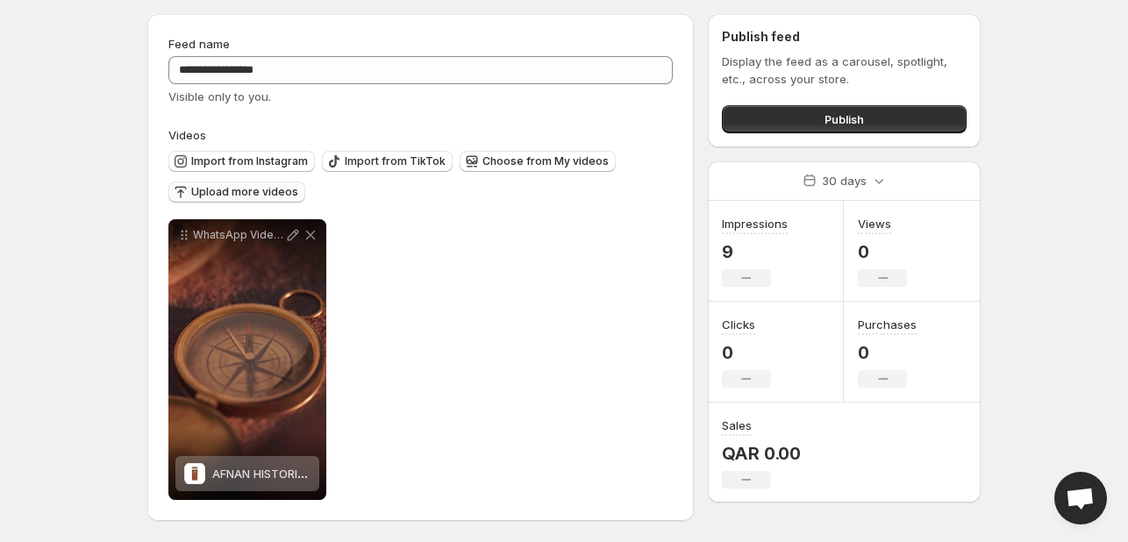
click at [248, 197] on span "Upload more videos" at bounding box center [244, 192] width 107 height 14
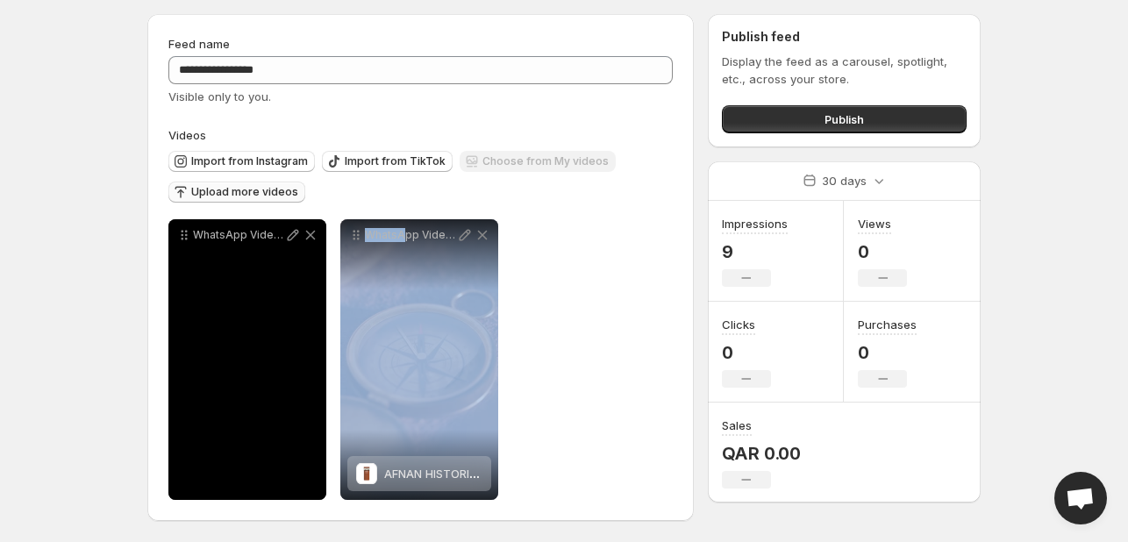
drag, startPoint x: 405, startPoint y: 335, endPoint x: 318, endPoint y: 383, distance: 98.9
click at [318, 383] on div "**********" at bounding box center [333, 359] width 330 height 281
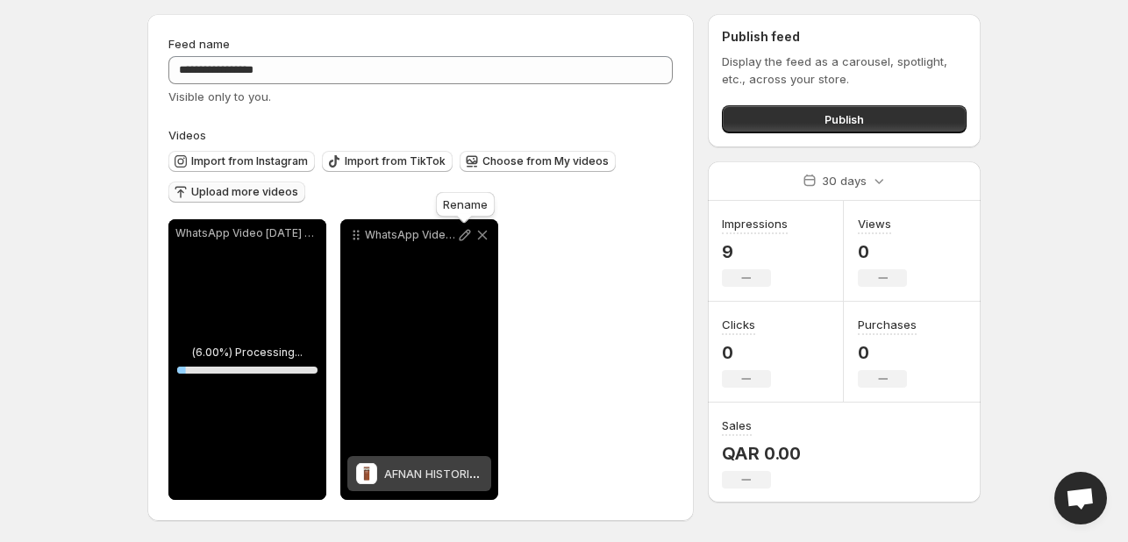
click at [468, 237] on icon at bounding box center [465, 235] width 18 height 18
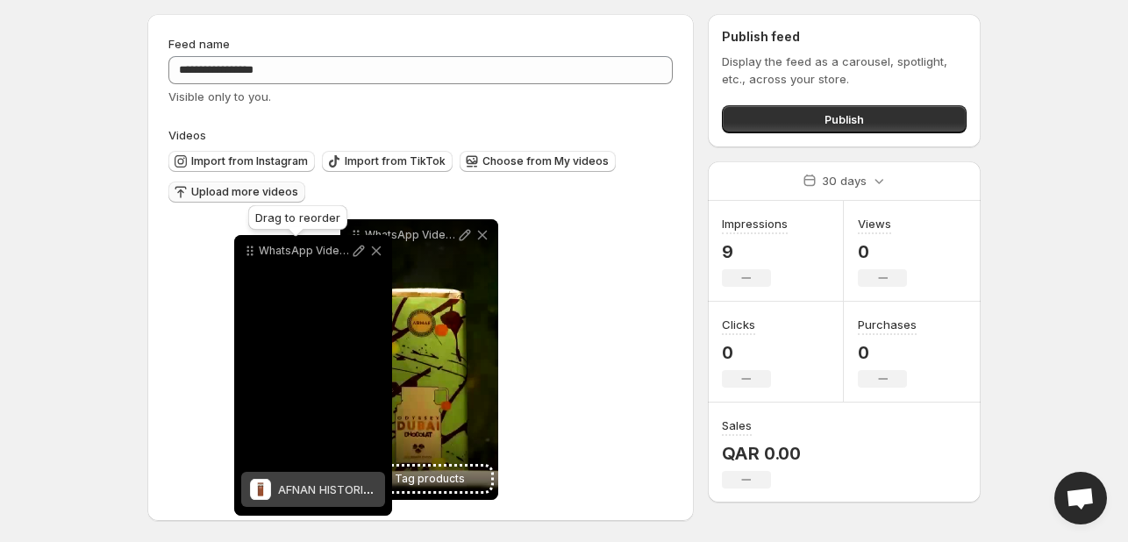
drag, startPoint x: 361, startPoint y: 238, endPoint x: 247, endPoint y: 254, distance: 115.1
click at [247, 254] on icon at bounding box center [250, 251] width 18 height 18
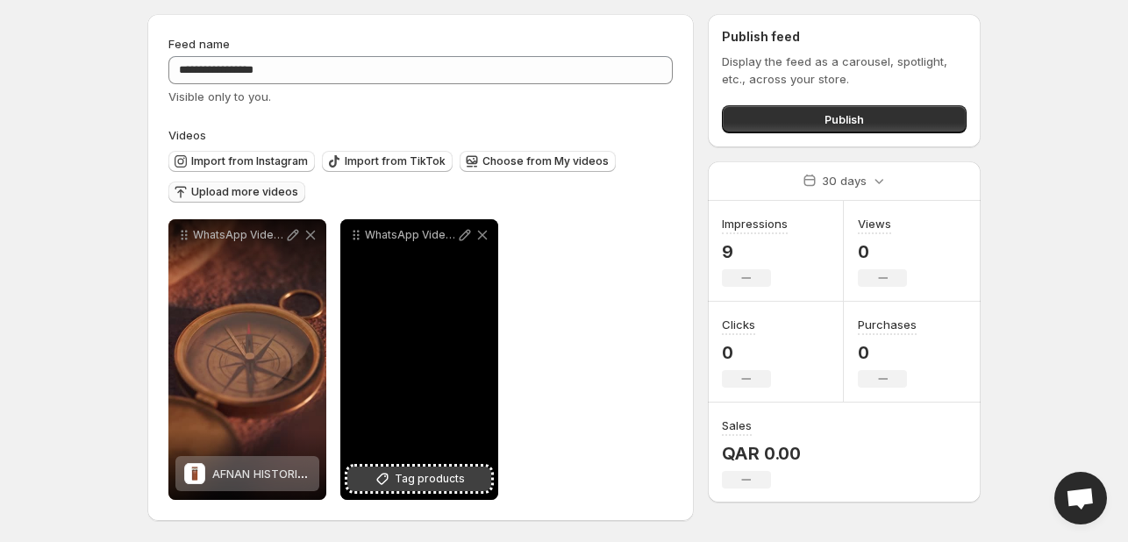
click at [415, 478] on span "Tag products" at bounding box center [430, 479] width 70 height 18
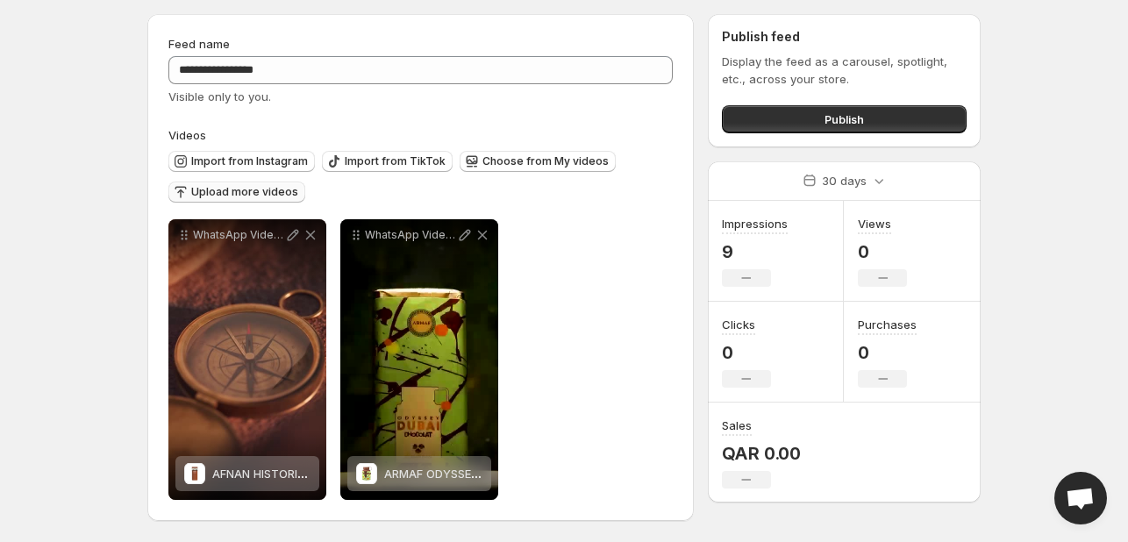
click at [225, 194] on span "Upload more videos" at bounding box center [244, 192] width 107 height 14
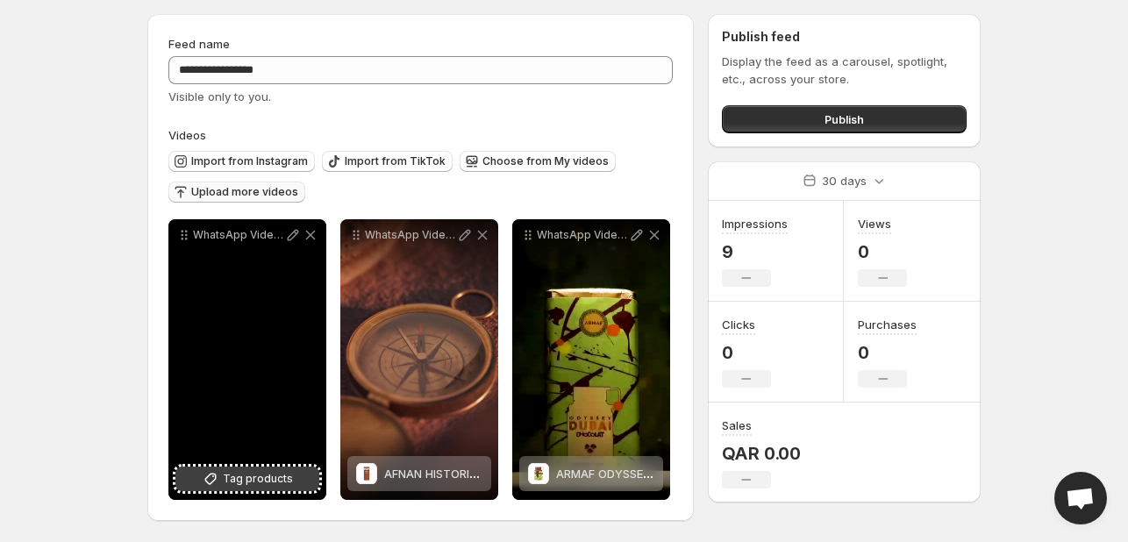
click at [237, 474] on span "Tag products" at bounding box center [258, 479] width 70 height 18
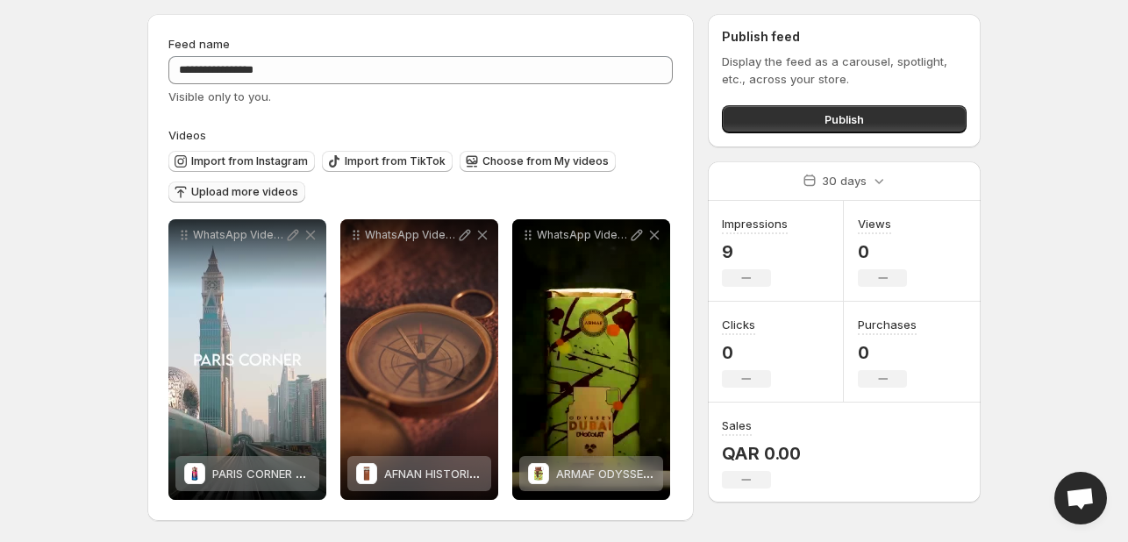
click at [239, 194] on span "Upload more videos" at bounding box center [244, 192] width 107 height 14
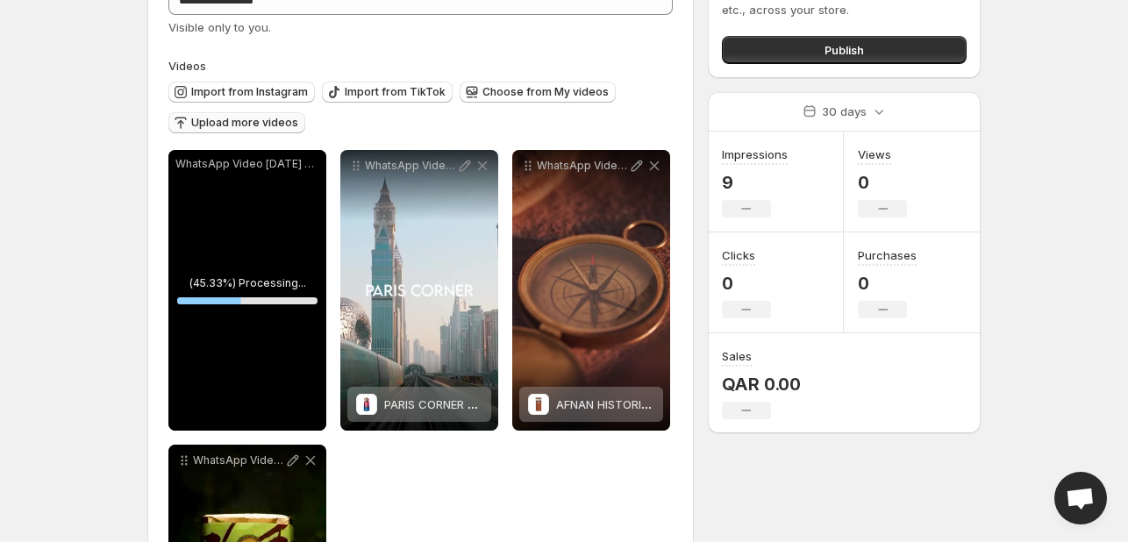
scroll to position [141, 0]
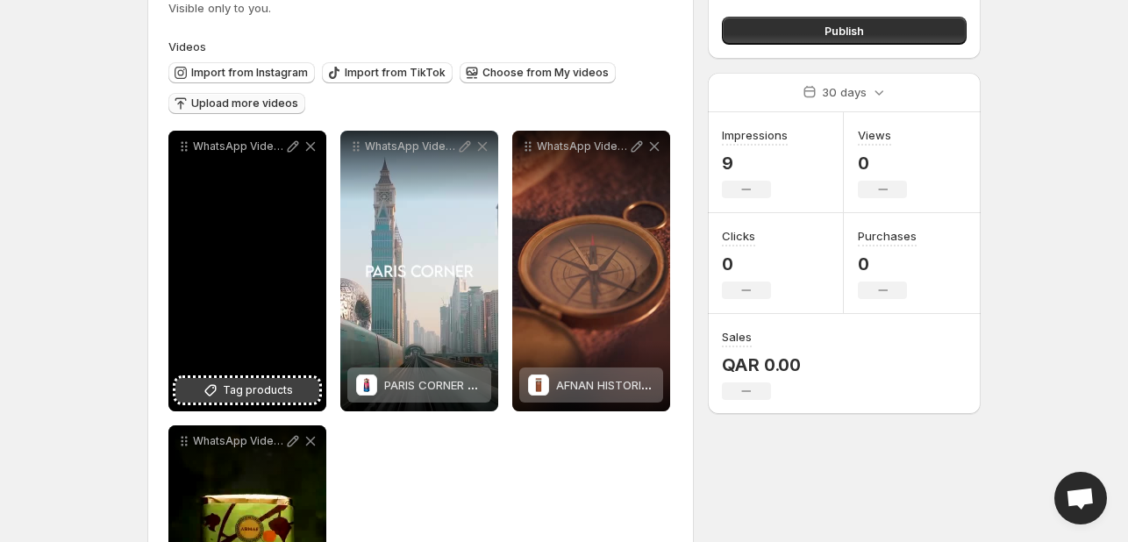
click at [245, 397] on span "Tag products" at bounding box center [258, 391] width 70 height 18
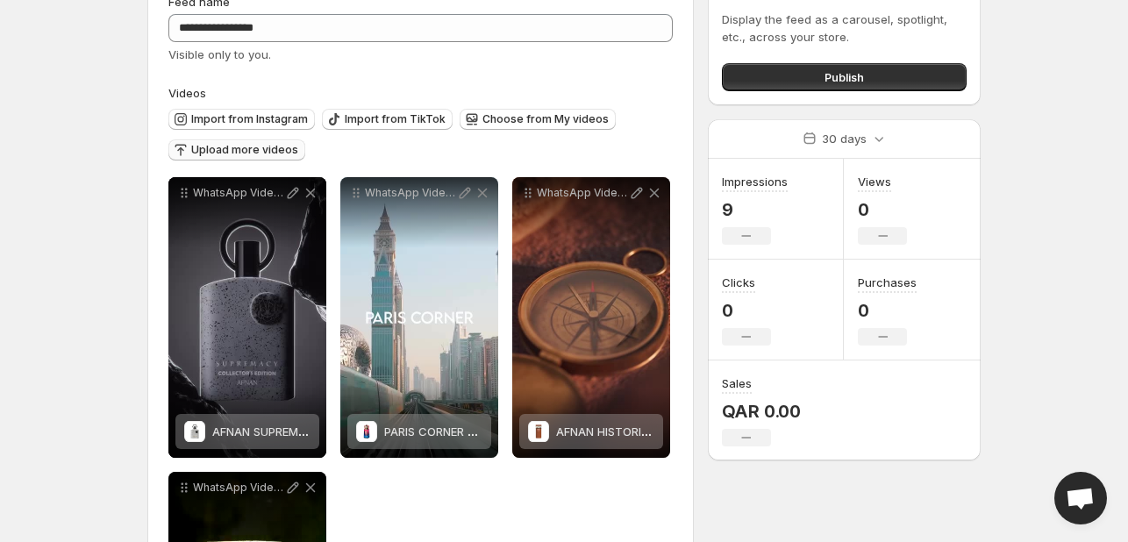
scroll to position [85, 0]
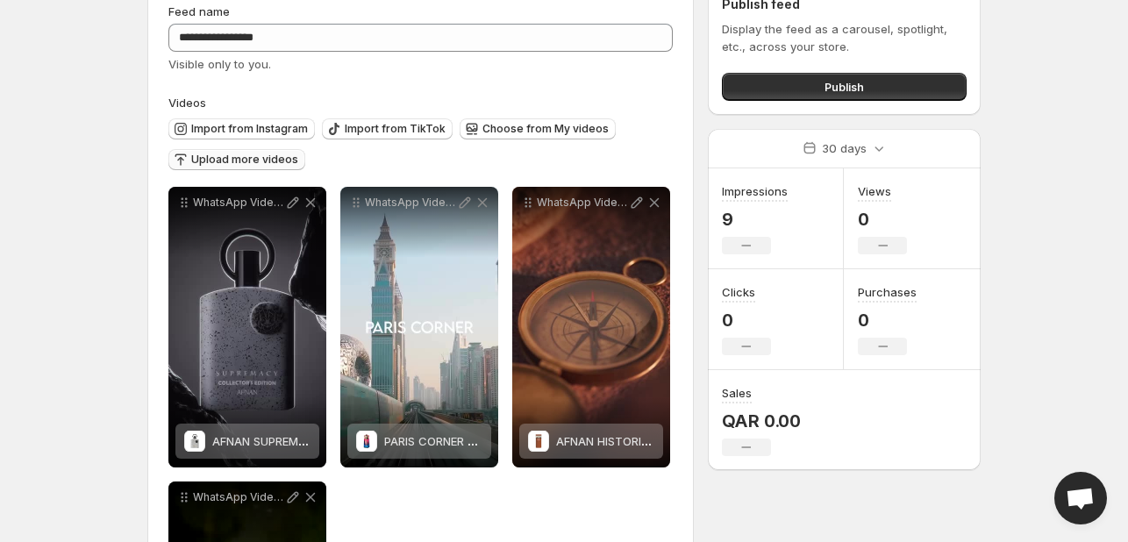
click at [258, 157] on span "Upload more videos" at bounding box center [244, 160] width 107 height 14
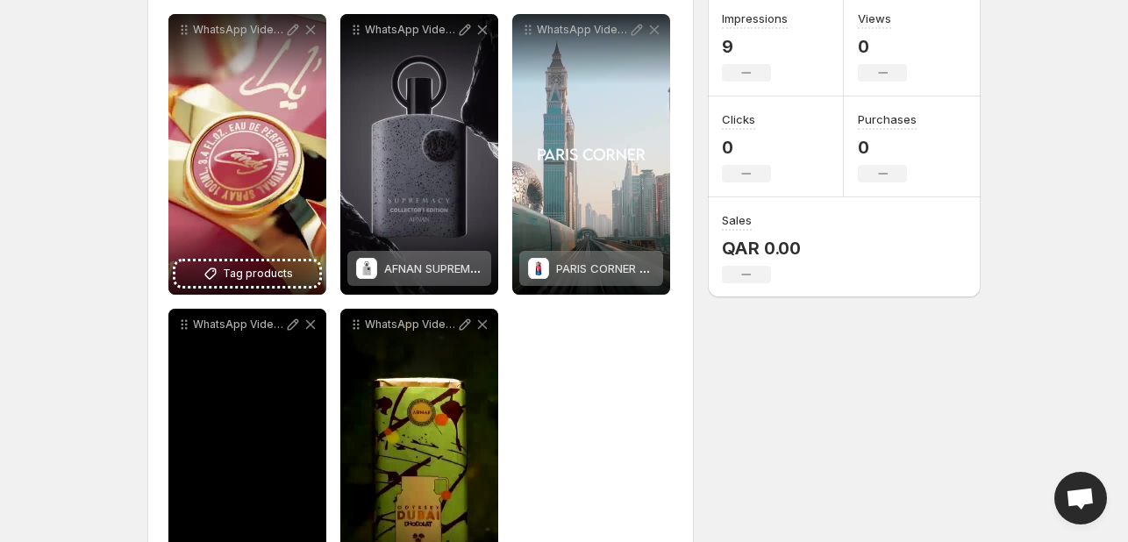
scroll to position [261, 0]
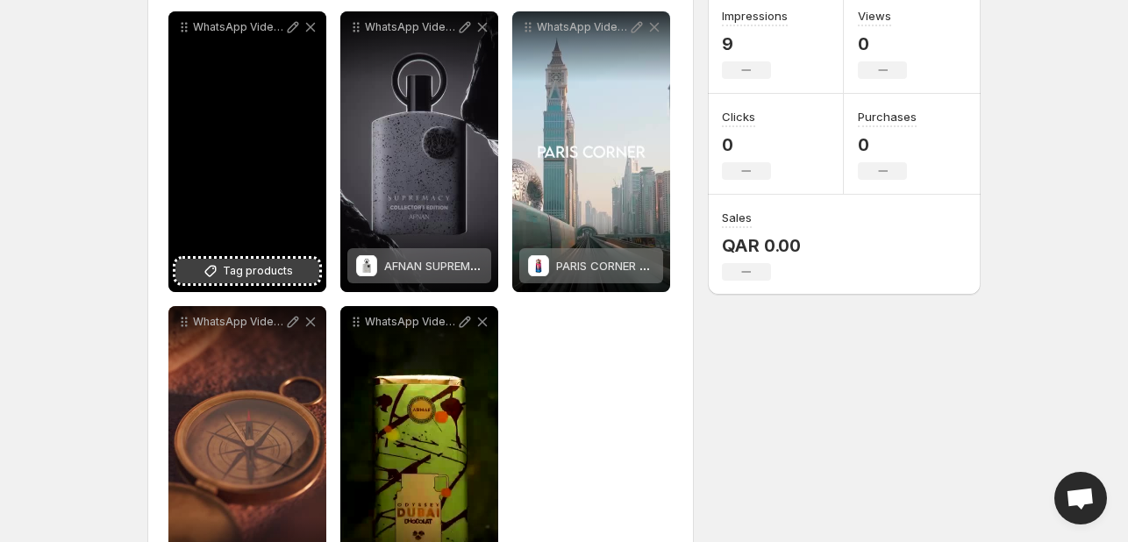
click at [249, 275] on span "Tag products" at bounding box center [258, 271] width 70 height 18
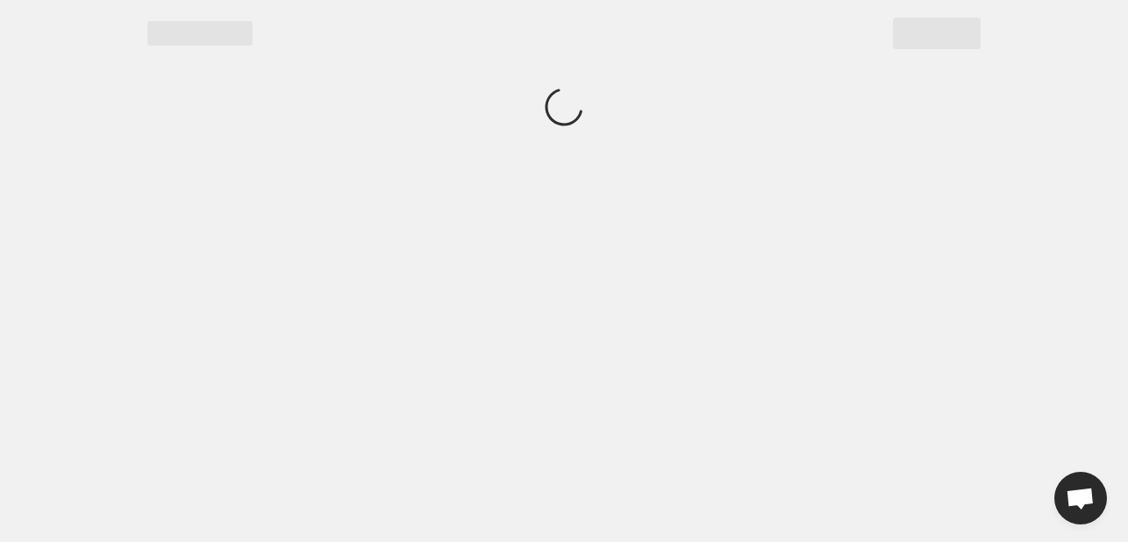
scroll to position [0, 0]
